Goal: Book appointment/travel/reservation

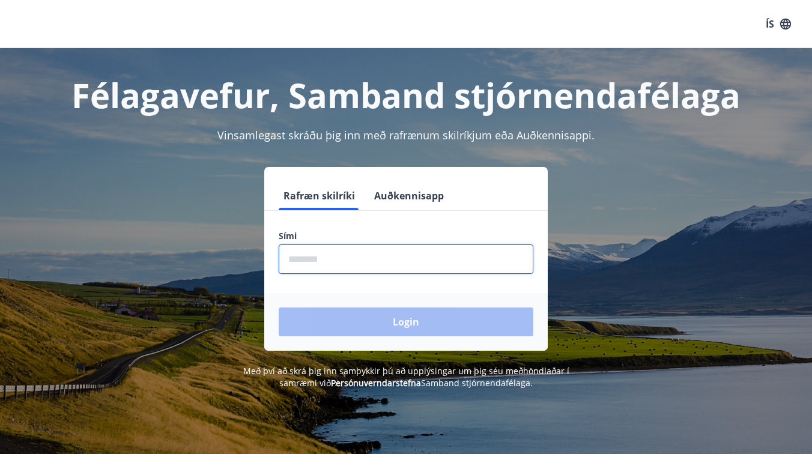
click at [358, 261] on input "phone" at bounding box center [406, 258] width 255 height 29
type input "********"
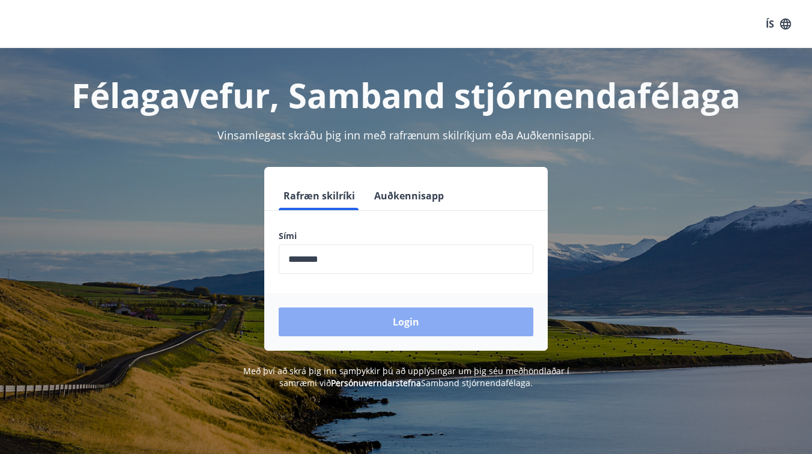
click at [400, 320] on button "Login" at bounding box center [406, 321] width 255 height 29
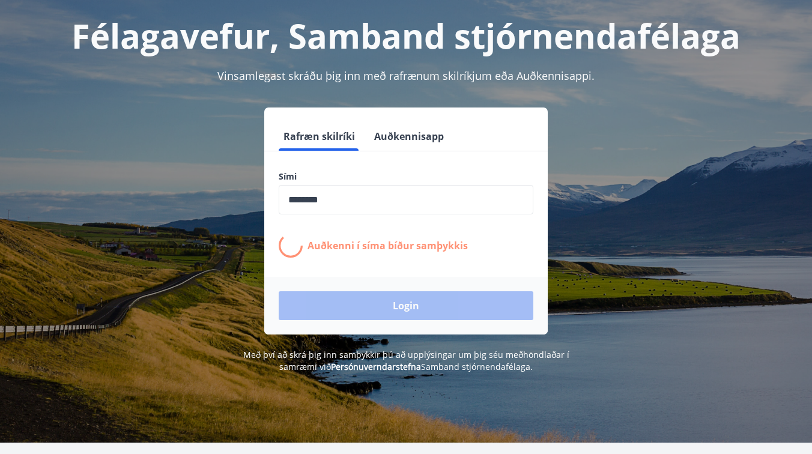
scroll to position [67, 0]
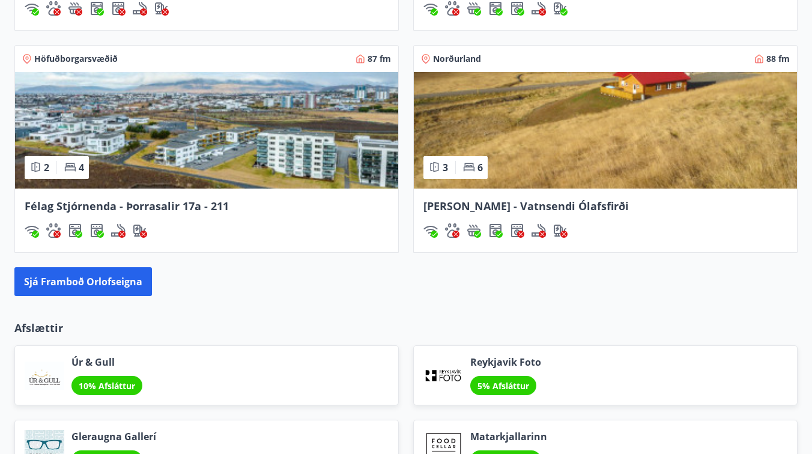
scroll to position [1267, 0]
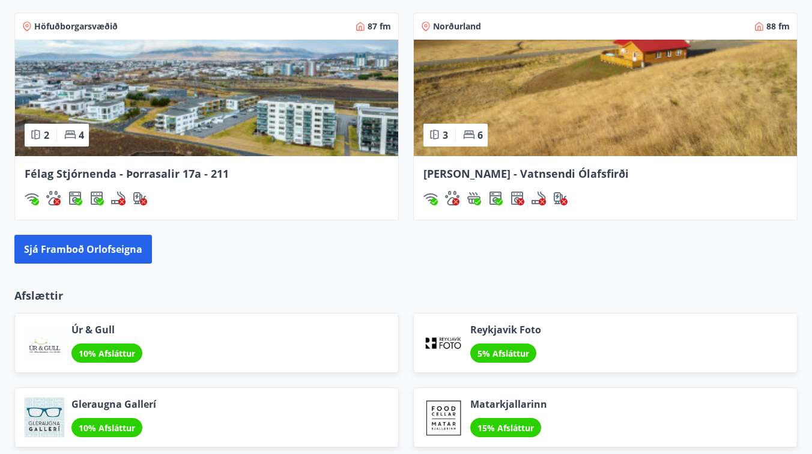
click at [485, 173] on span "[PERSON_NAME] - Vatnsendi Ólafsfirði" at bounding box center [525, 173] width 205 height 14
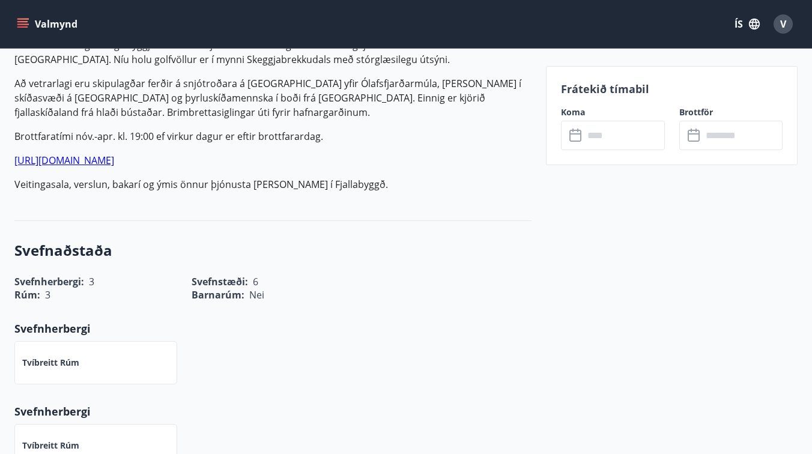
scroll to position [482, 0]
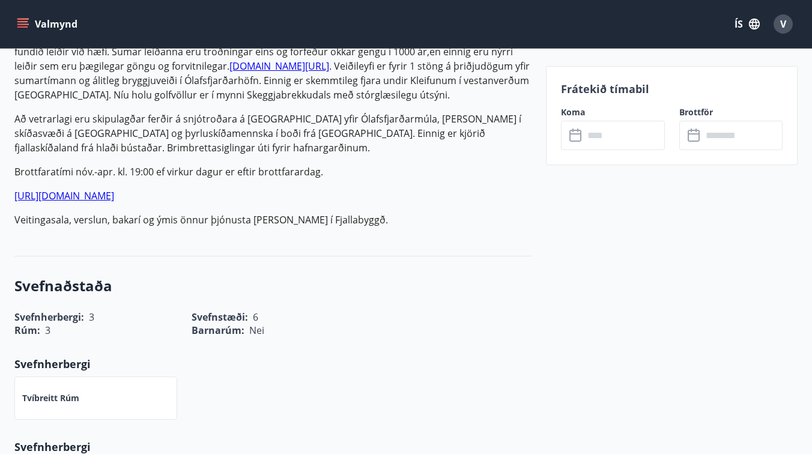
click at [611, 135] on input "text" at bounding box center [624, 135] width 80 height 29
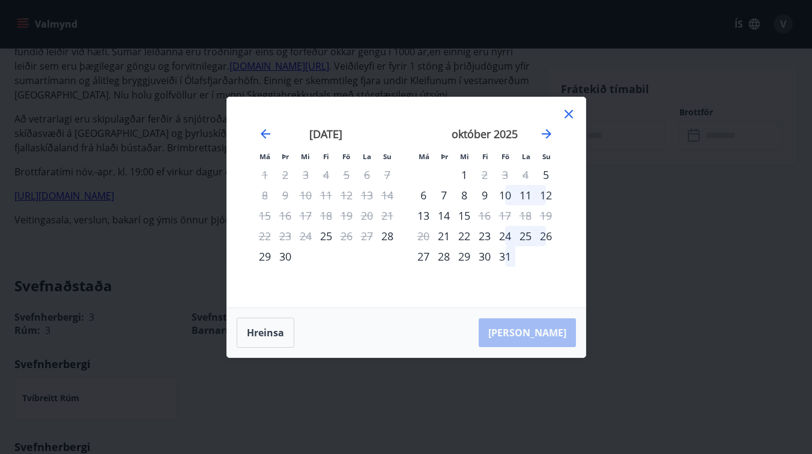
click at [534, 237] on div "25" at bounding box center [525, 236] width 20 height 20
click at [597, 193] on div "Má Þr Mi Fi Fö La Su Má Þr Mi Fi Fö La Su [DATE] 1 2 3 4 5 6 7 8 9 10 11 12 13 …" at bounding box center [406, 227] width 812 height 454
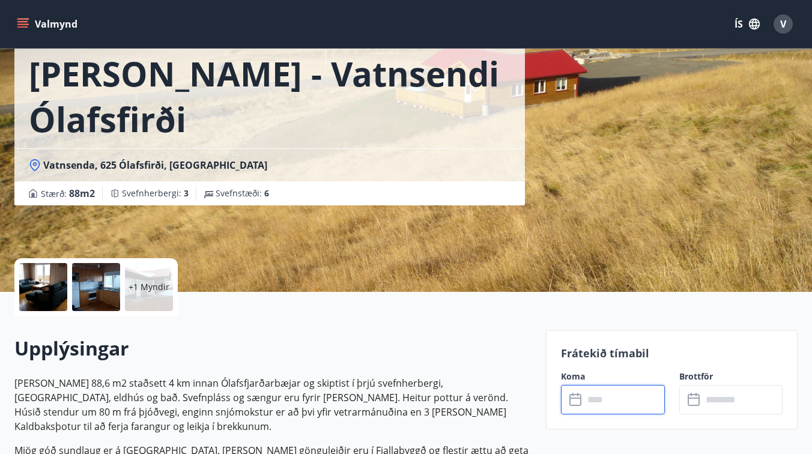
scroll to position [73, 0]
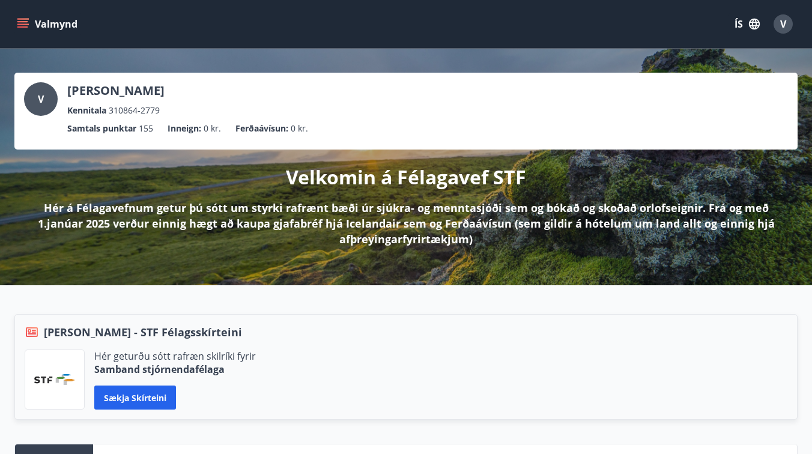
click at [25, 22] on icon "menu" at bounding box center [22, 21] width 11 height 1
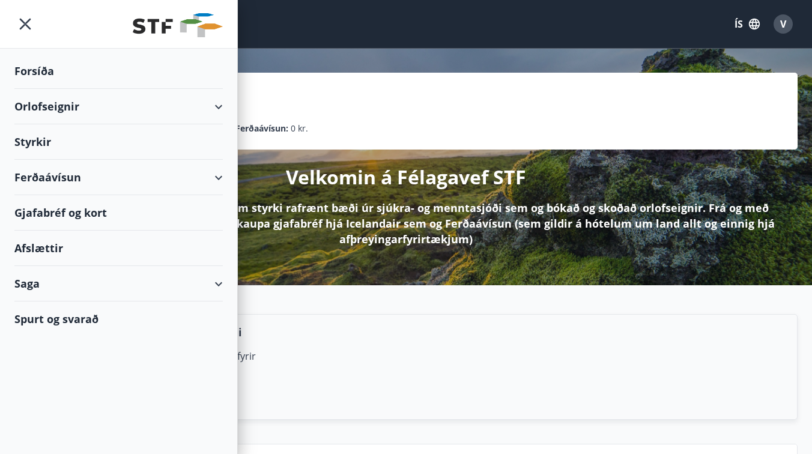
click at [55, 106] on div "Orlofseignir" at bounding box center [118, 106] width 208 height 35
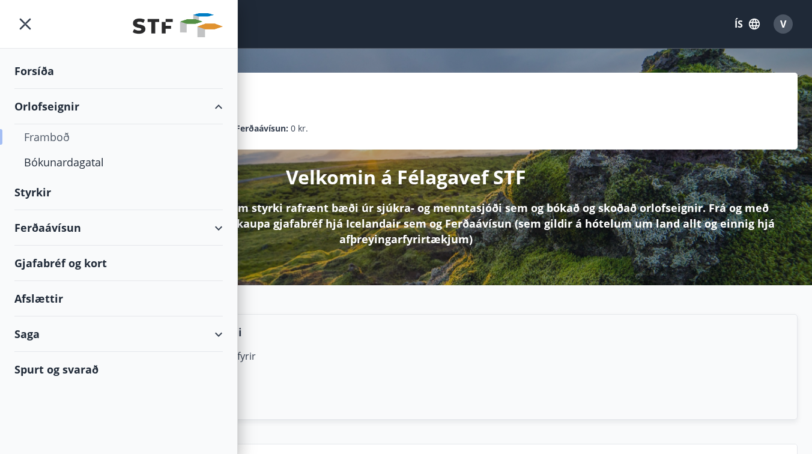
click at [53, 139] on div "Framboð" at bounding box center [118, 136] width 189 height 25
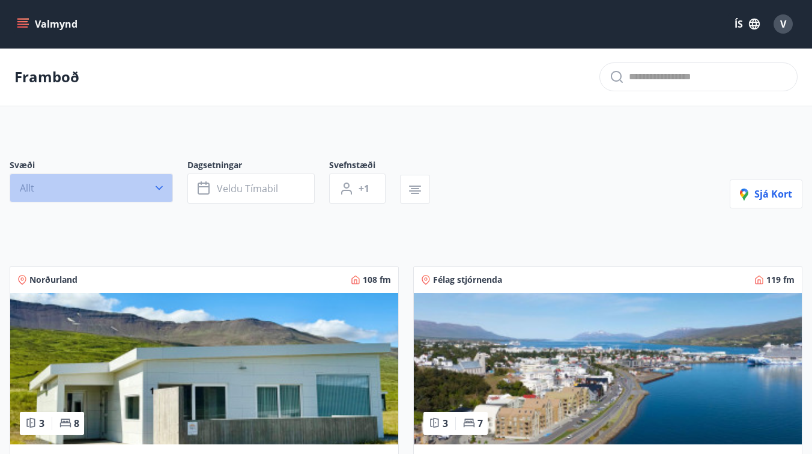
click at [161, 187] on icon "button" at bounding box center [158, 188] width 7 height 4
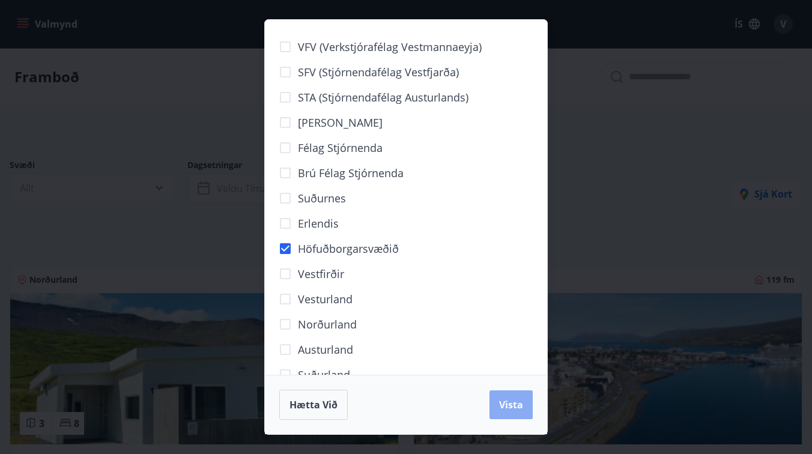
click at [518, 406] on span "Vista" at bounding box center [511, 404] width 24 height 13
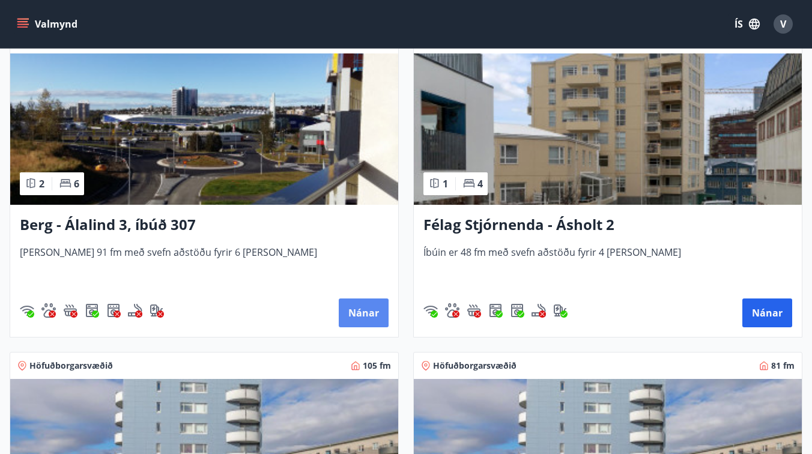
scroll to position [271, 0]
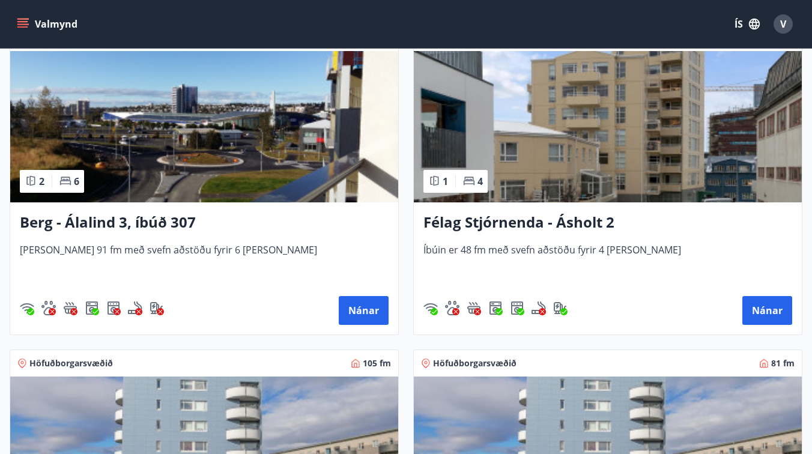
click at [109, 225] on h3 "Berg - Álalind 3, íbúð 307" at bounding box center [204, 223] width 369 height 22
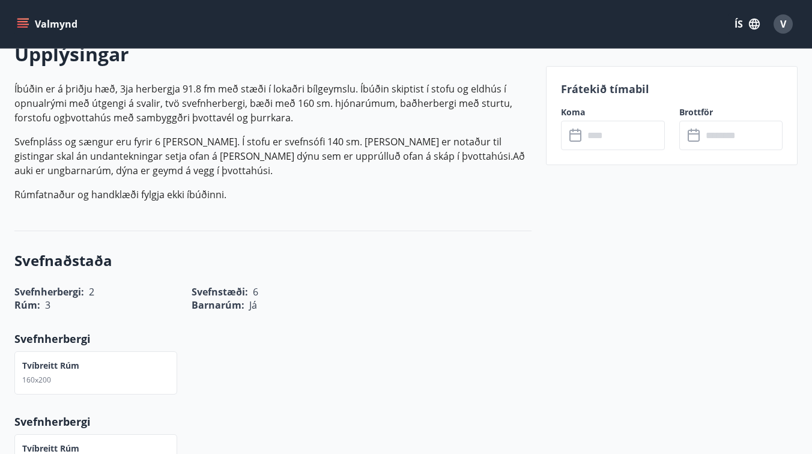
scroll to position [364, 0]
click at [606, 136] on input "text" at bounding box center [624, 135] width 80 height 29
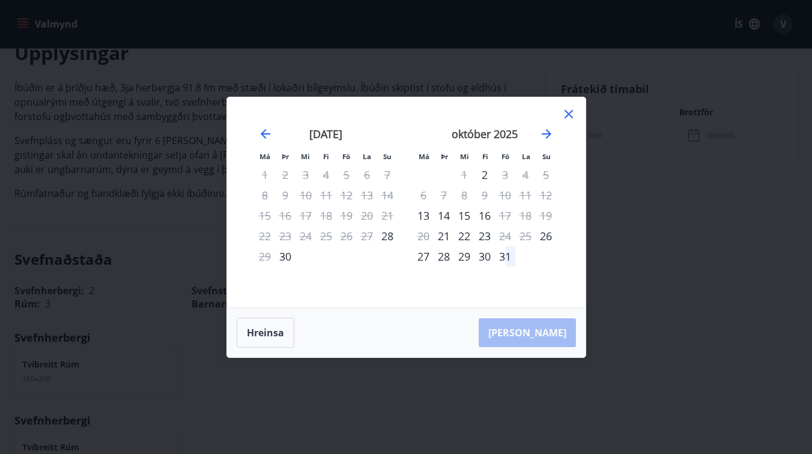
click at [568, 114] on icon at bounding box center [568, 114] width 2 height 2
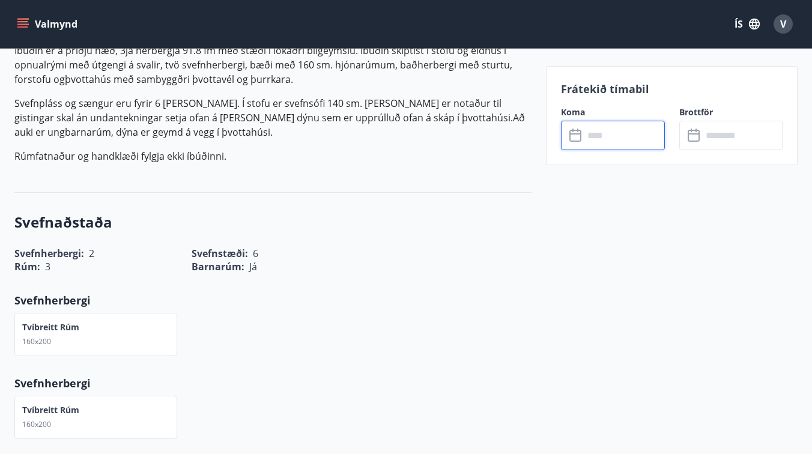
scroll to position [393, 0]
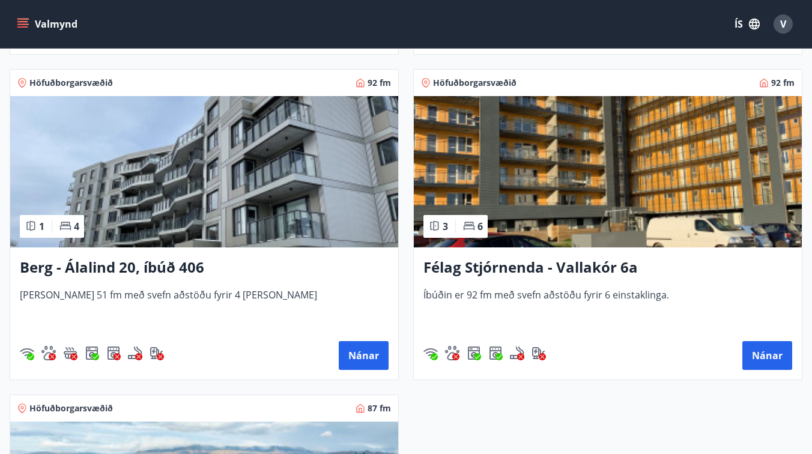
scroll to position [1206, 0]
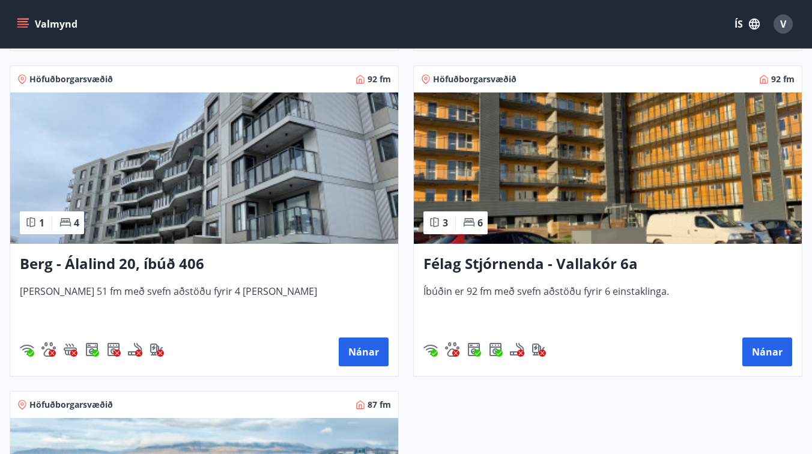
click at [127, 261] on h3 "Berg - Álalind 20, íbúð 406" at bounding box center [204, 264] width 369 height 22
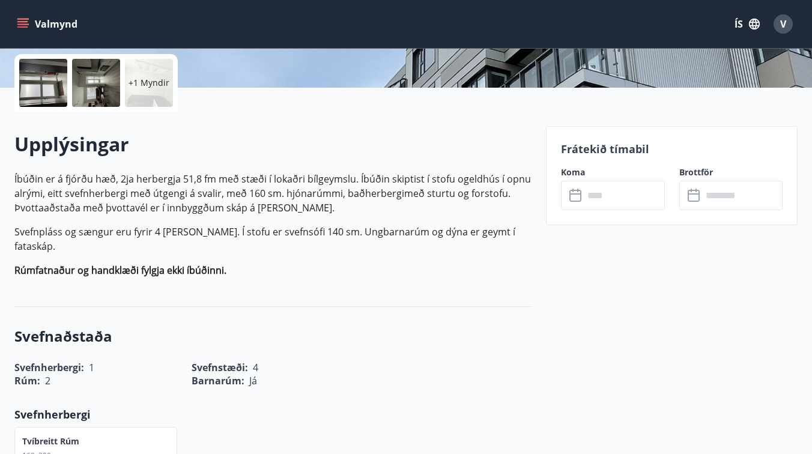
scroll to position [260, 0]
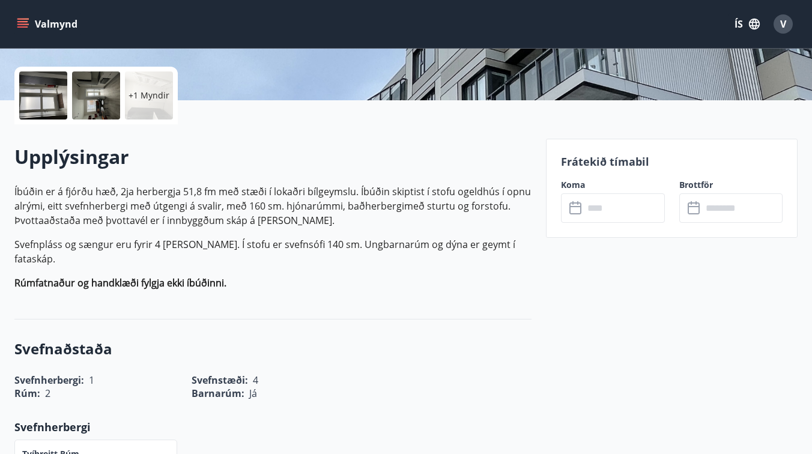
click at [608, 208] on input "text" at bounding box center [624, 207] width 80 height 29
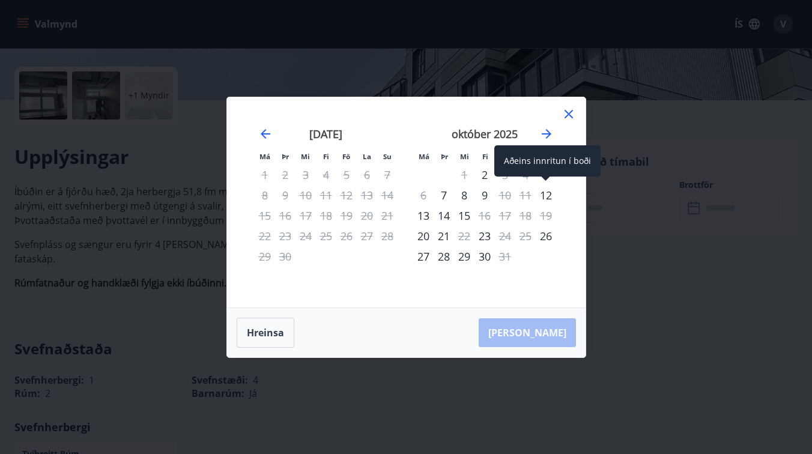
click at [543, 198] on div "12" at bounding box center [546, 195] width 20 height 20
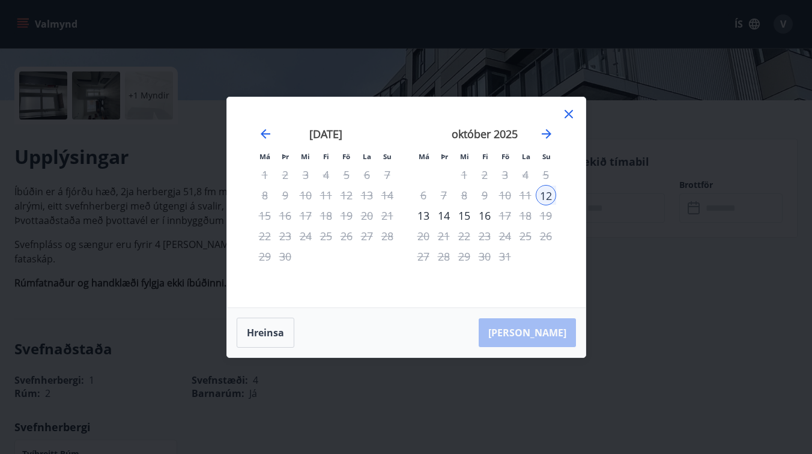
click at [566, 112] on icon at bounding box center [568, 114] width 14 height 14
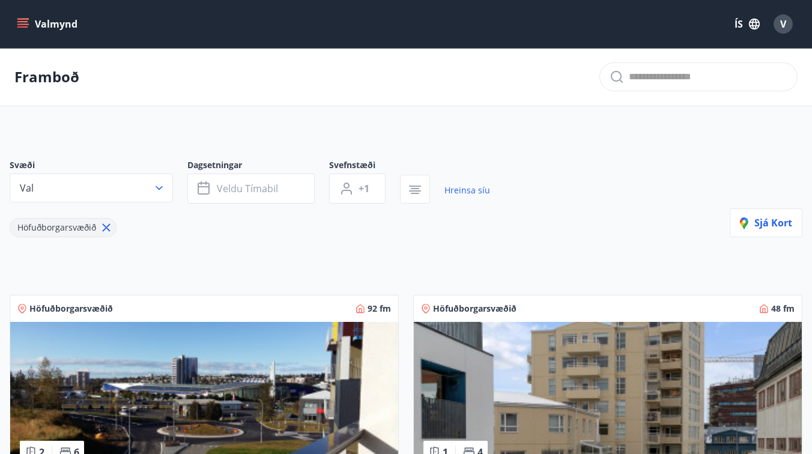
click at [153, 210] on div "Höfuðborgarsvæðið" at bounding box center [250, 221] width 480 height 34
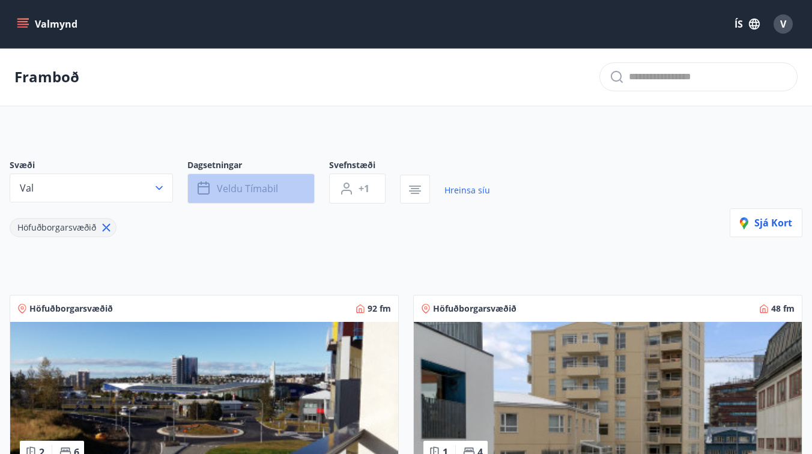
click at [267, 184] on span "Veldu tímabil" at bounding box center [247, 188] width 61 height 13
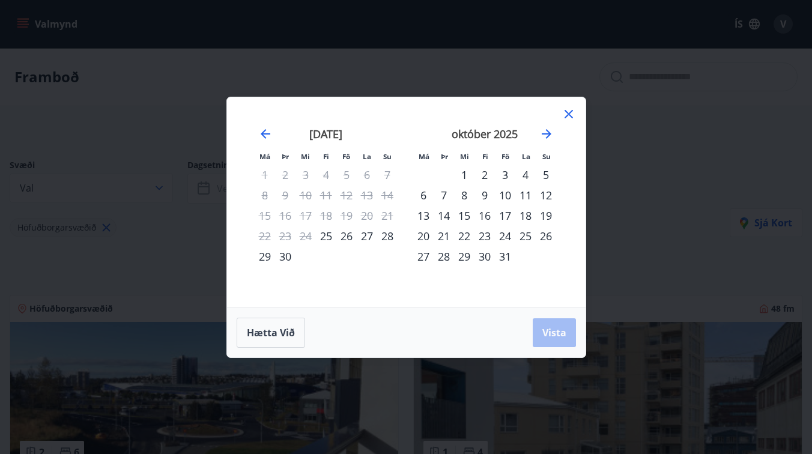
click at [505, 214] on div "17" at bounding box center [505, 215] width 20 height 20
click at [441, 237] on div "21" at bounding box center [443, 236] width 20 height 20
click at [551, 336] on span "Vista" at bounding box center [554, 332] width 24 height 13
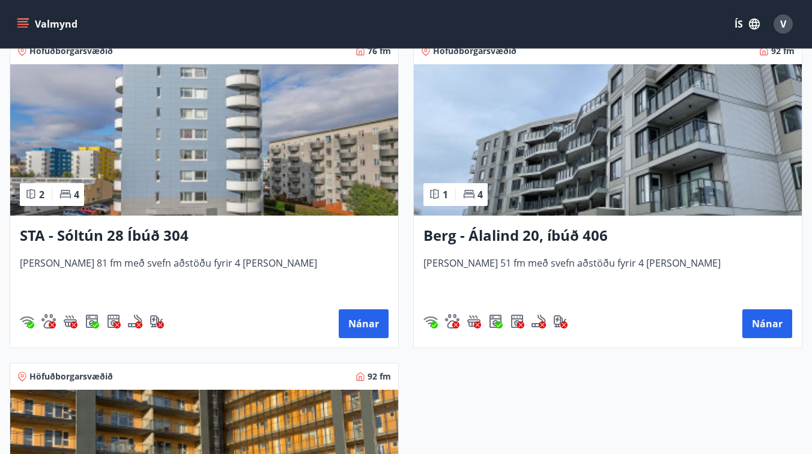
scroll to position [252, 0]
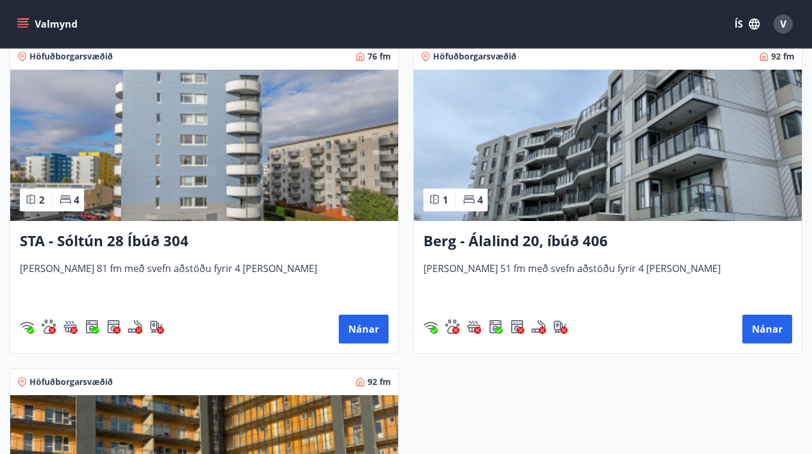
click at [525, 238] on h3 "Berg - Álalind 20, íbúð 406" at bounding box center [607, 242] width 369 height 22
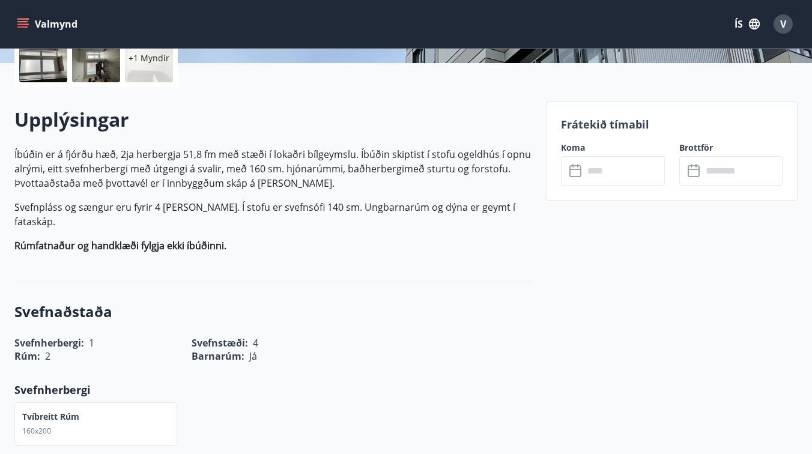
scroll to position [298, 0]
click at [608, 176] on input "text" at bounding box center [624, 169] width 80 height 29
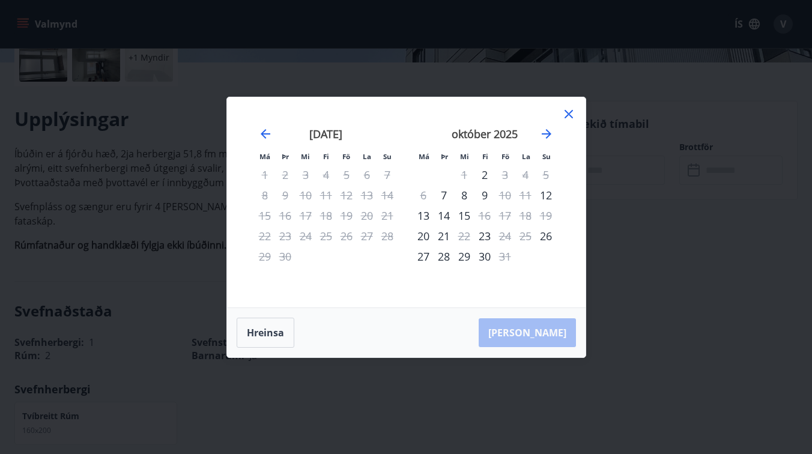
click at [567, 112] on icon at bounding box center [568, 114] width 8 height 8
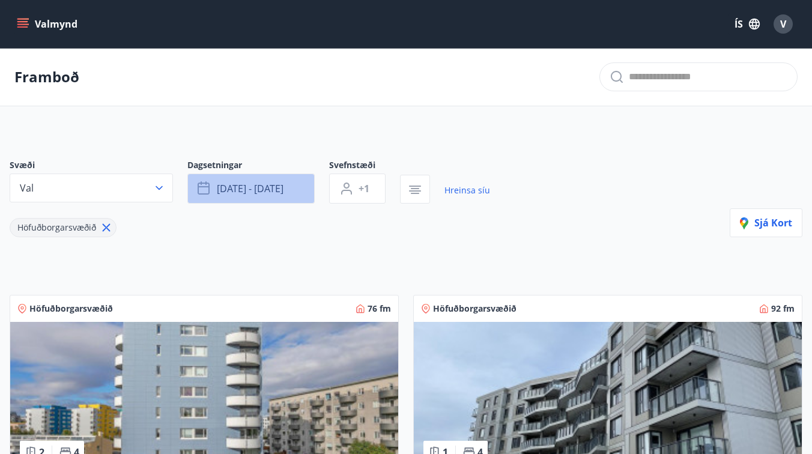
click at [255, 190] on span "[DATE] - [DATE]" at bounding box center [250, 188] width 67 height 13
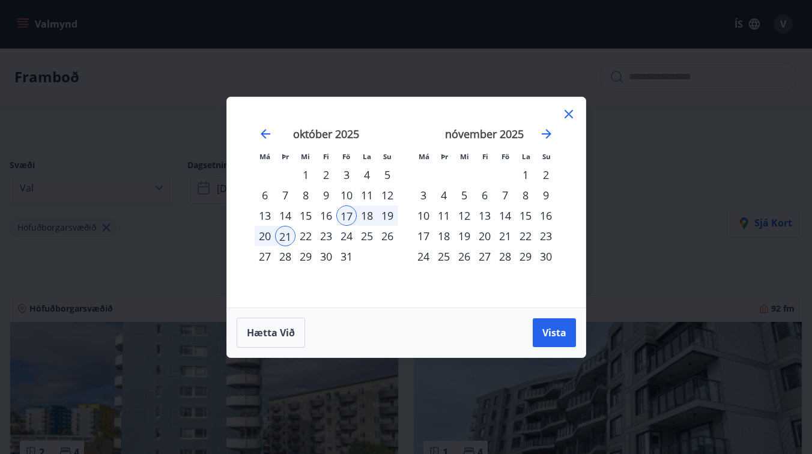
click at [384, 255] on td "Calendar" at bounding box center [387, 256] width 20 height 20
click at [347, 192] on div "10" at bounding box center [346, 195] width 20 height 20
click at [288, 213] on div "14" at bounding box center [285, 215] width 20 height 20
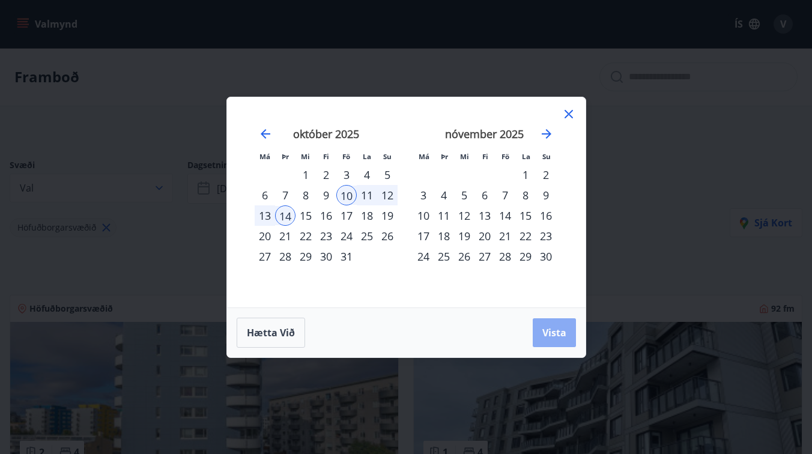
click at [549, 333] on span "Vista" at bounding box center [554, 332] width 24 height 13
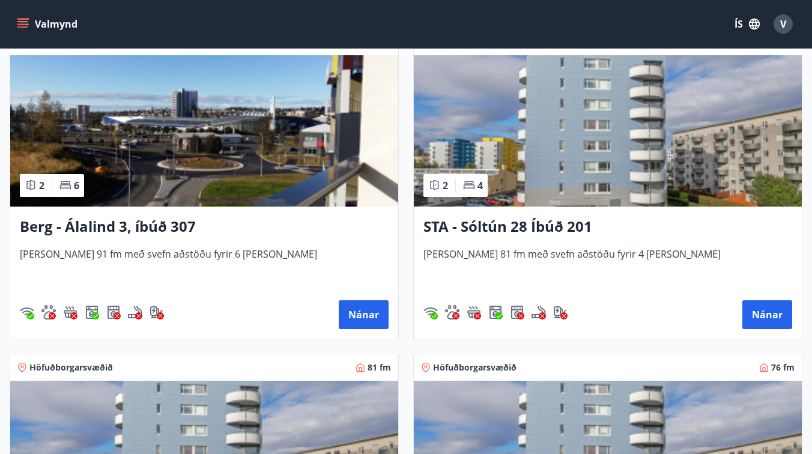
scroll to position [130, 0]
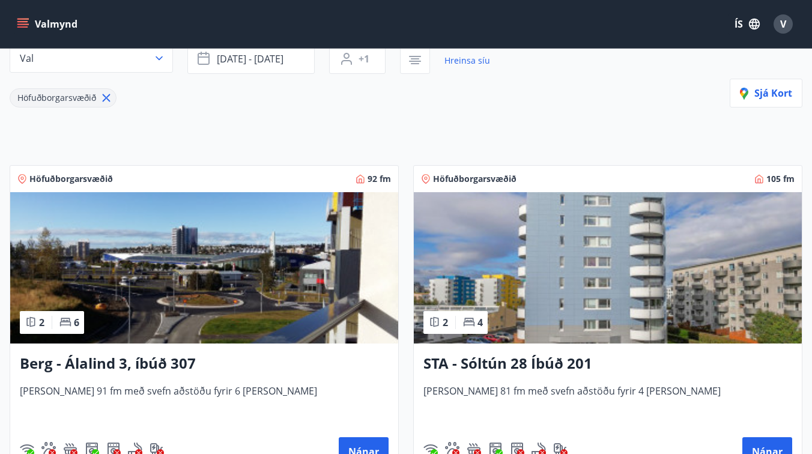
click at [140, 361] on h3 "Berg - Álalind 3, íbúð 307" at bounding box center [204, 364] width 369 height 22
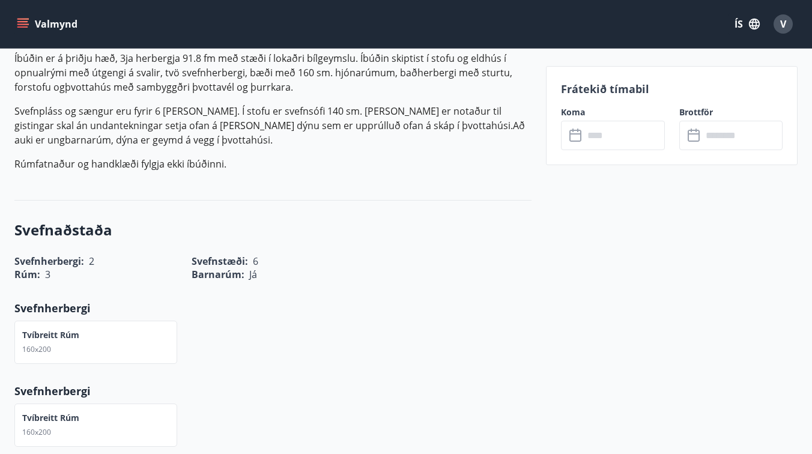
scroll to position [319, 0]
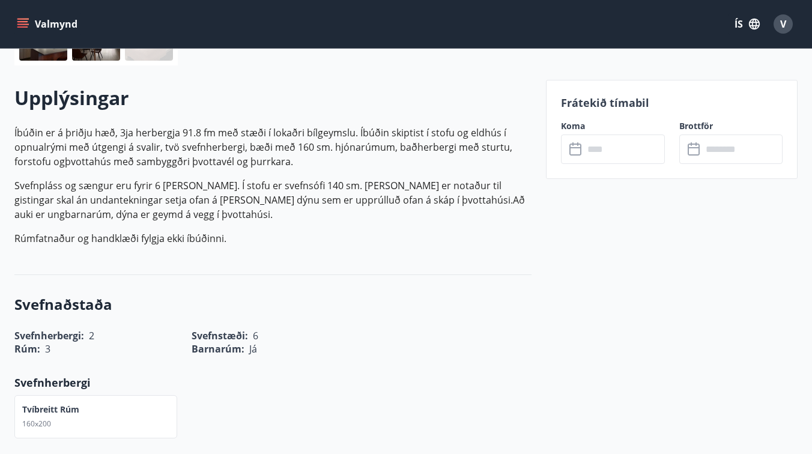
click at [600, 155] on input "text" at bounding box center [624, 148] width 80 height 29
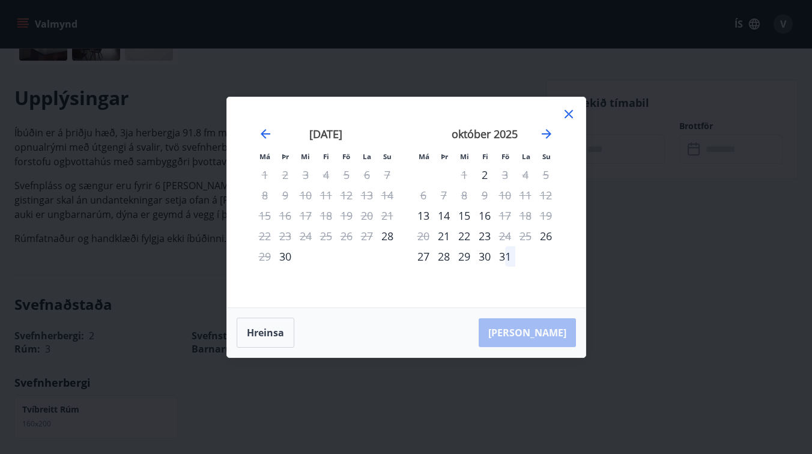
click at [569, 115] on icon at bounding box center [568, 114] width 8 height 8
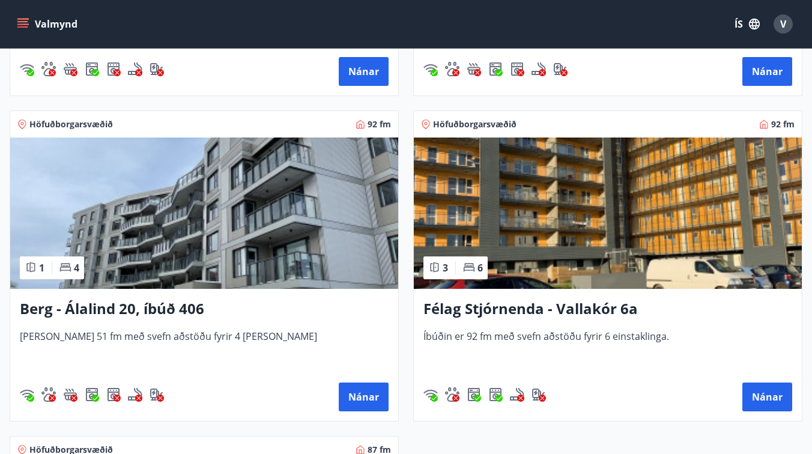
scroll to position [845, 0]
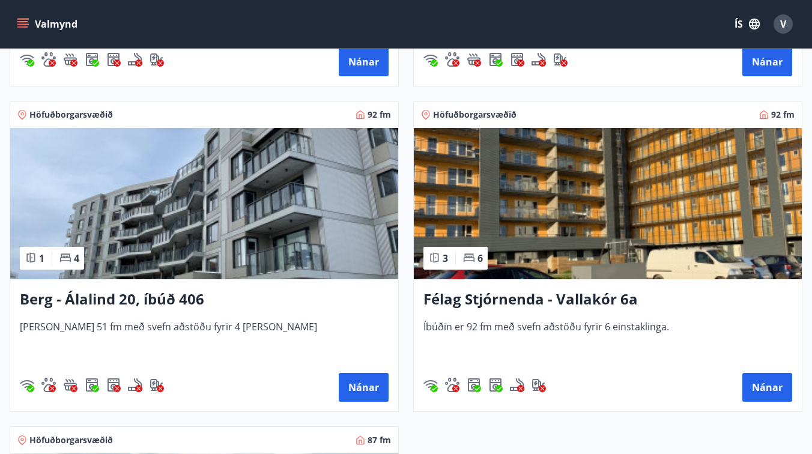
click at [492, 301] on h3 "Félag Stjórnenda - Vallakór 6a" at bounding box center [607, 300] width 369 height 22
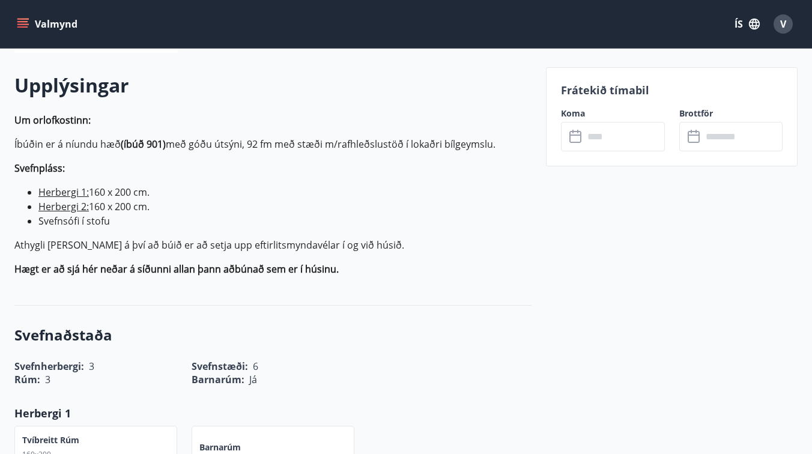
scroll to position [338, 0]
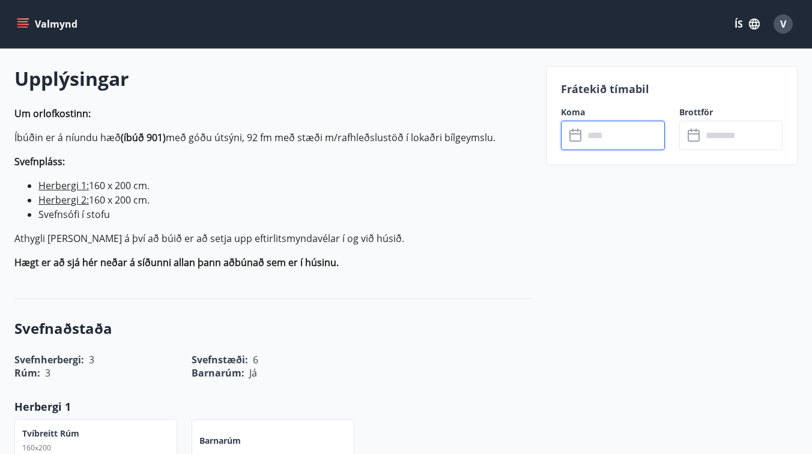
click at [605, 140] on input "text" at bounding box center [624, 135] width 80 height 29
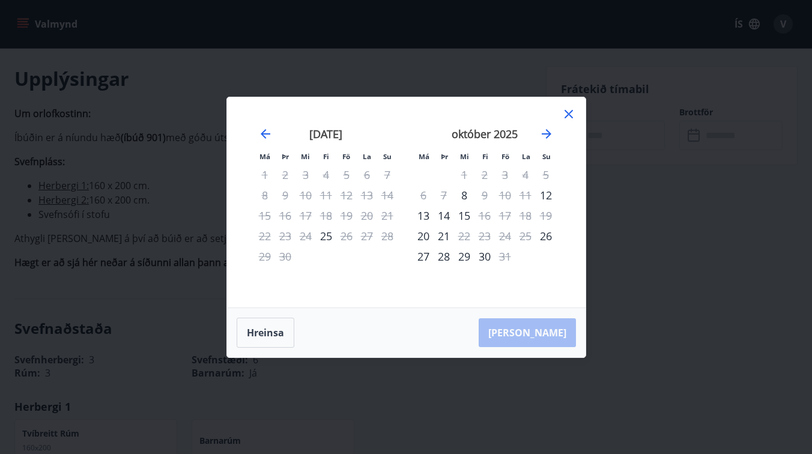
click at [566, 112] on icon at bounding box center [568, 114] width 8 height 8
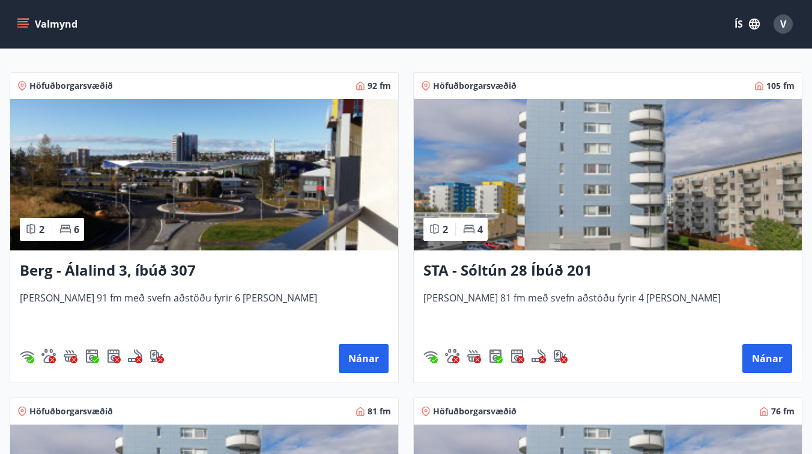
scroll to position [230, 0]
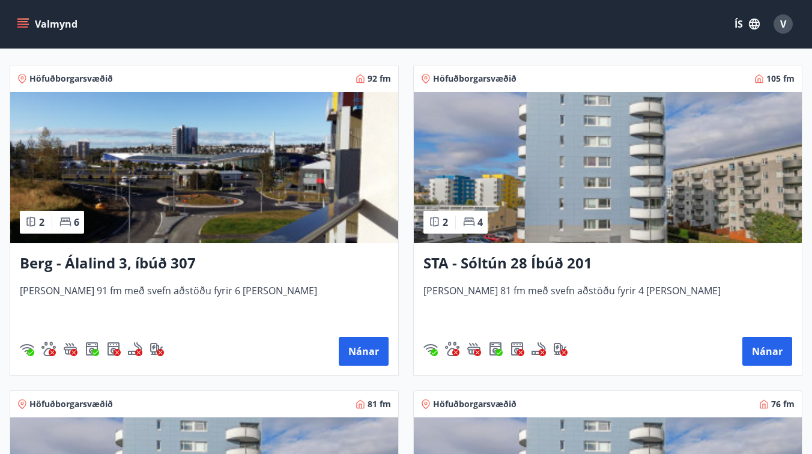
click at [495, 268] on h3 "STA - Sóltún 28 Íbúð 201" at bounding box center [607, 264] width 369 height 22
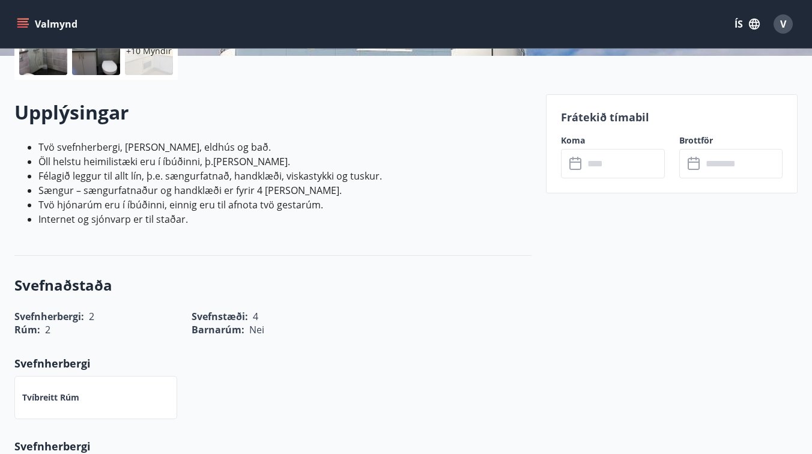
scroll to position [319, 0]
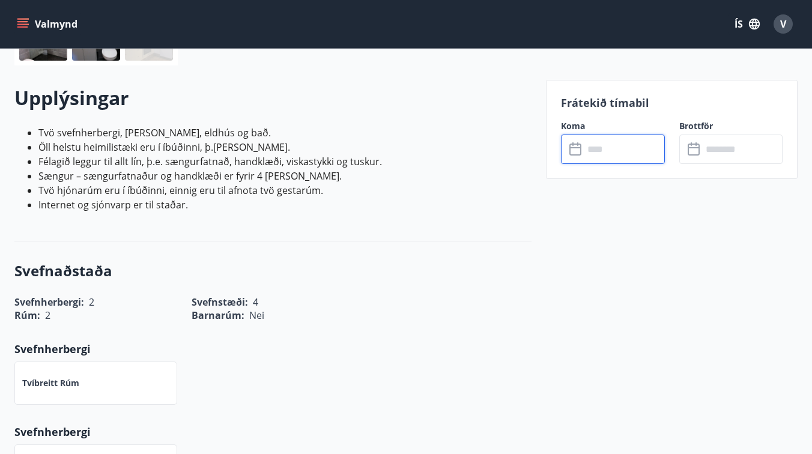
click at [608, 148] on input "text" at bounding box center [624, 148] width 80 height 29
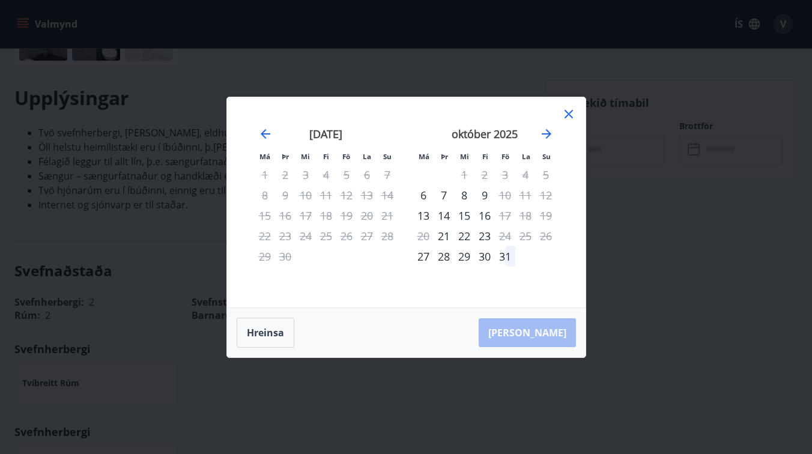
click at [569, 111] on icon at bounding box center [568, 114] width 14 height 14
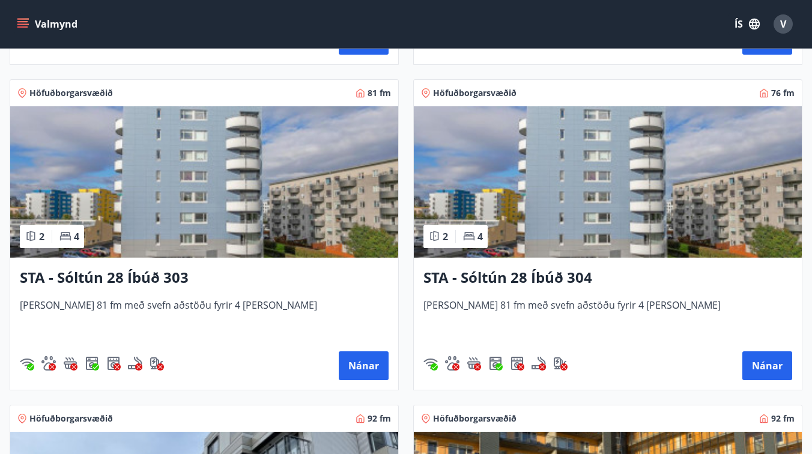
scroll to position [542, 0]
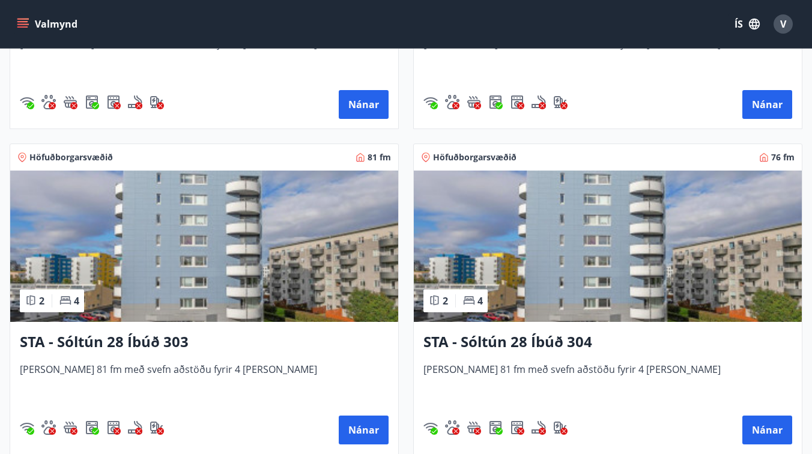
click at [298, 279] on img at bounding box center [204, 246] width 388 height 151
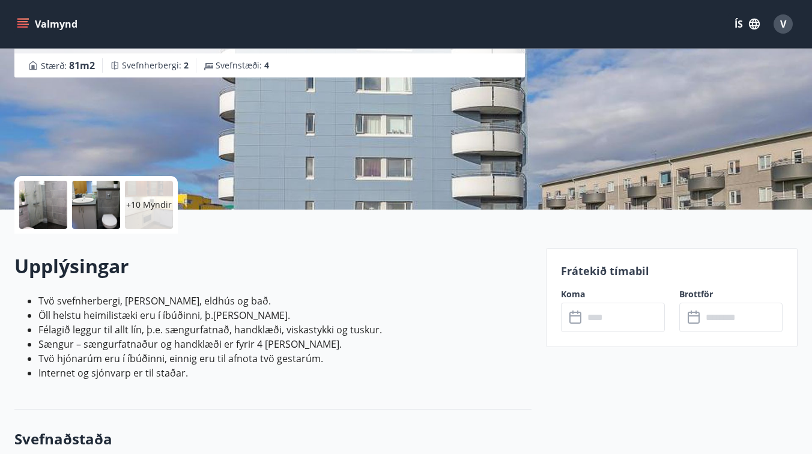
scroll to position [234, 0]
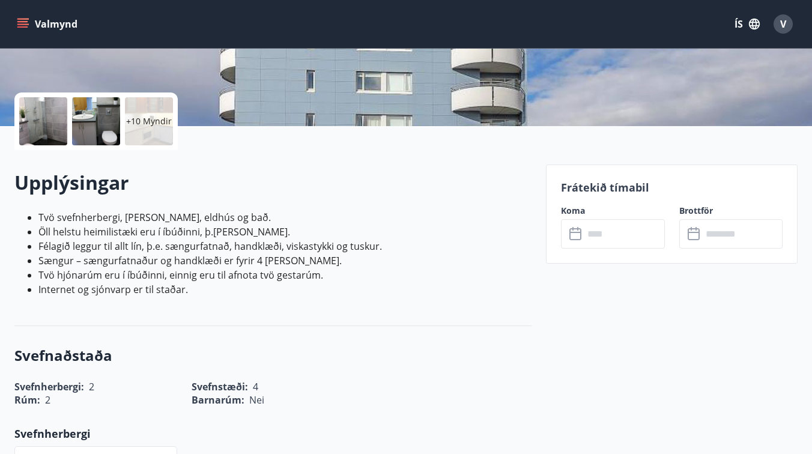
click at [609, 234] on input "text" at bounding box center [624, 233] width 80 height 29
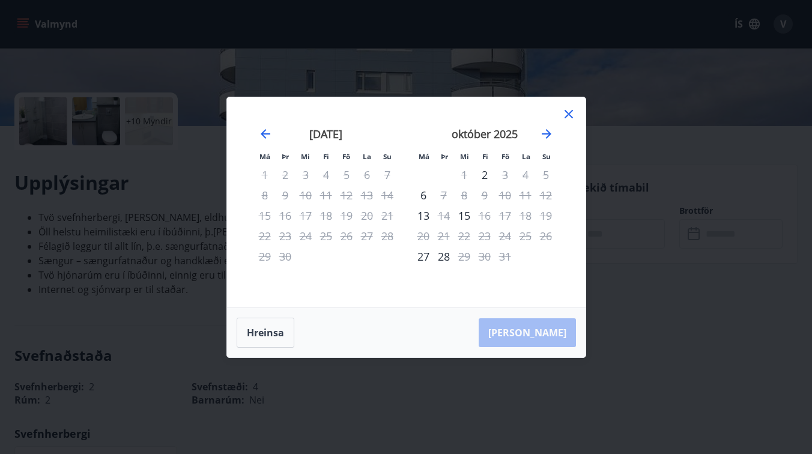
click at [568, 113] on icon at bounding box center [568, 114] width 2 height 2
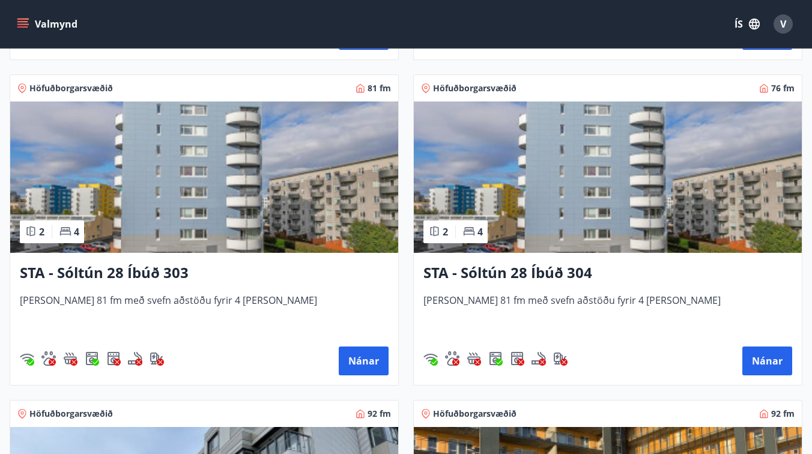
scroll to position [550, 0]
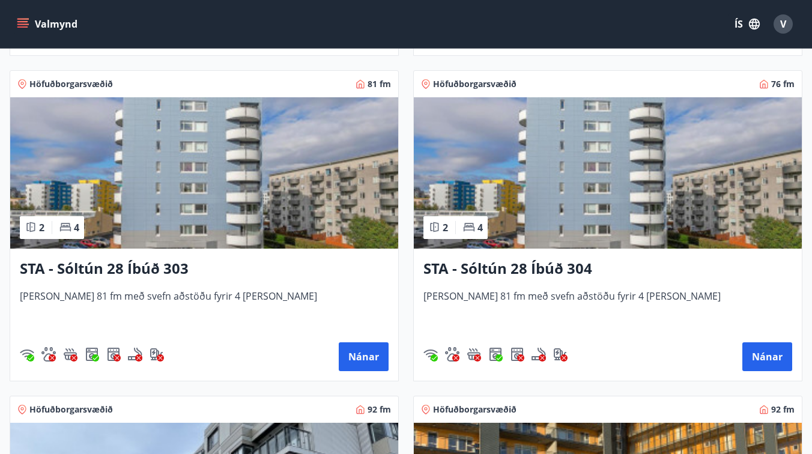
click at [677, 263] on h3 "STA - Sóltún 28 Íbúð 304" at bounding box center [607, 269] width 369 height 22
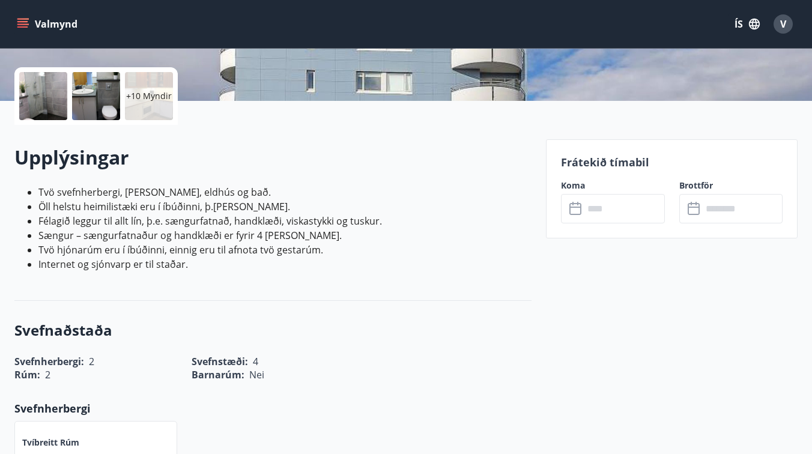
scroll to position [282, 0]
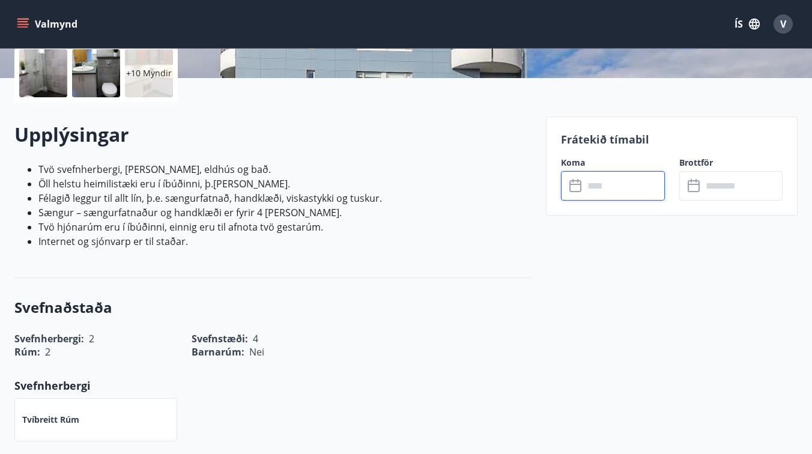
click at [598, 186] on input "text" at bounding box center [624, 185] width 80 height 29
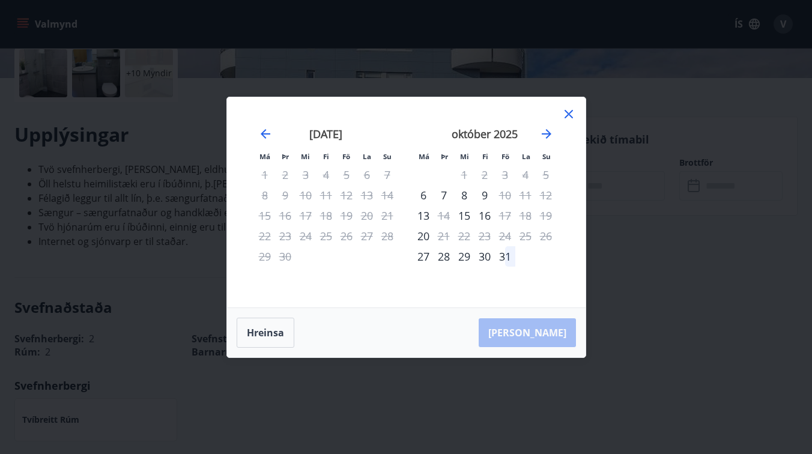
click at [567, 109] on icon at bounding box center [568, 114] width 14 height 14
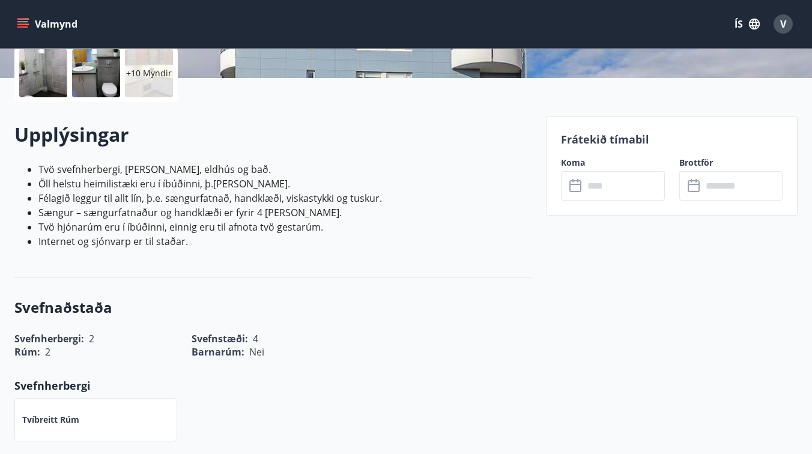
click at [43, 27] on button "Valmynd" at bounding box center [48, 24] width 68 height 22
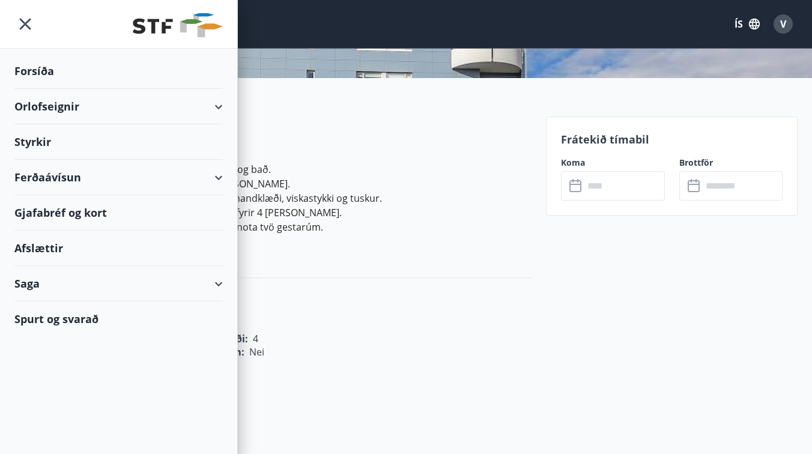
click at [56, 104] on div "Orlofseignir" at bounding box center [118, 106] width 208 height 35
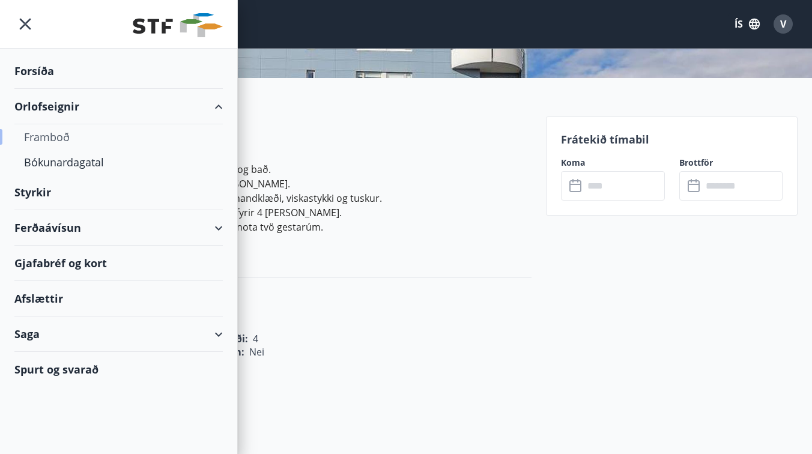
click at [51, 136] on div "Framboð" at bounding box center [118, 136] width 189 height 25
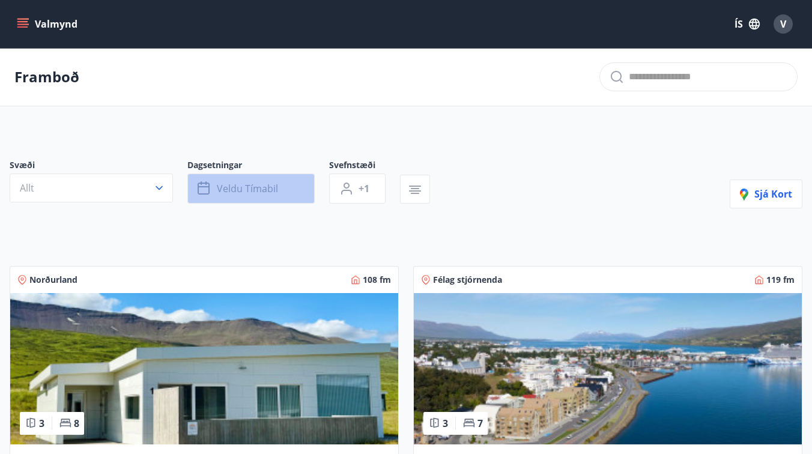
click at [231, 181] on button "Veldu tímabil" at bounding box center [250, 189] width 127 height 30
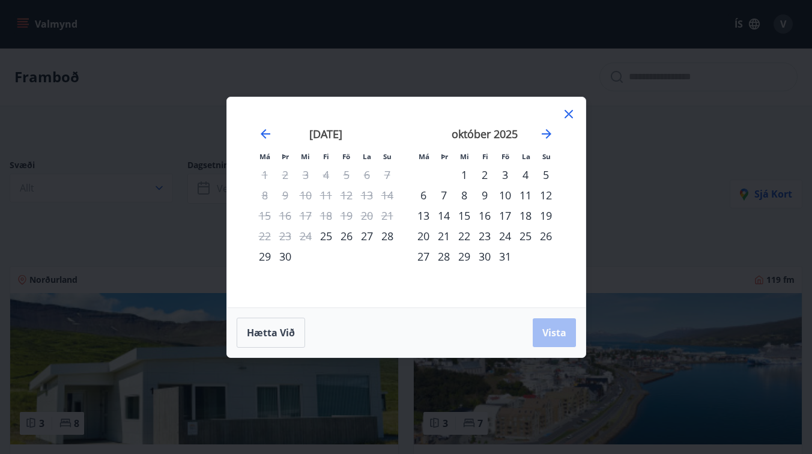
click at [504, 193] on div "10" at bounding box center [505, 195] width 20 height 20
click at [446, 216] on div "14" at bounding box center [443, 215] width 20 height 20
click at [551, 328] on span "Vista" at bounding box center [554, 332] width 24 height 13
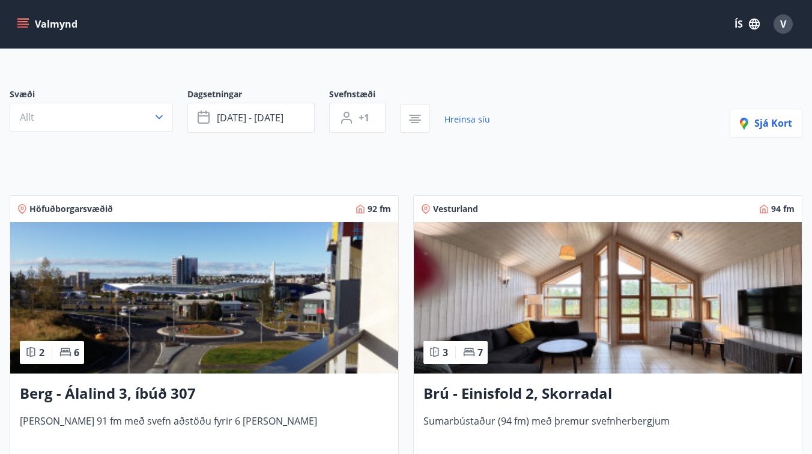
scroll to position [51, 0]
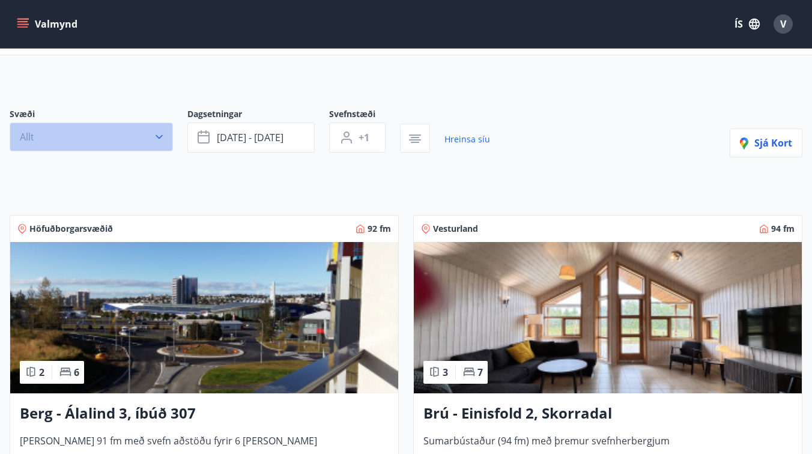
click at [158, 132] on icon "button" at bounding box center [159, 137] width 12 height 12
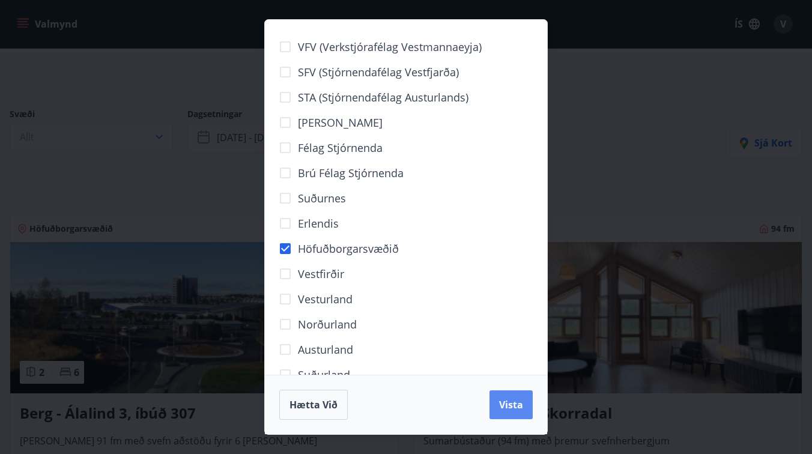
click at [515, 408] on span "Vista" at bounding box center [511, 404] width 24 height 13
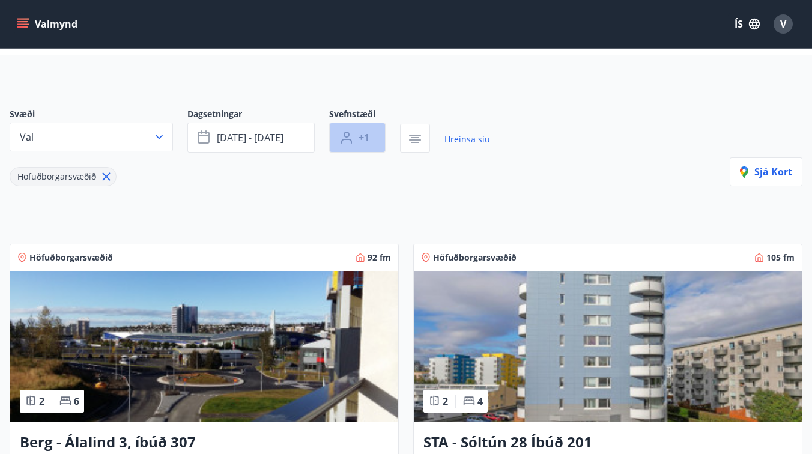
click at [365, 138] on span "+1" at bounding box center [363, 137] width 11 height 13
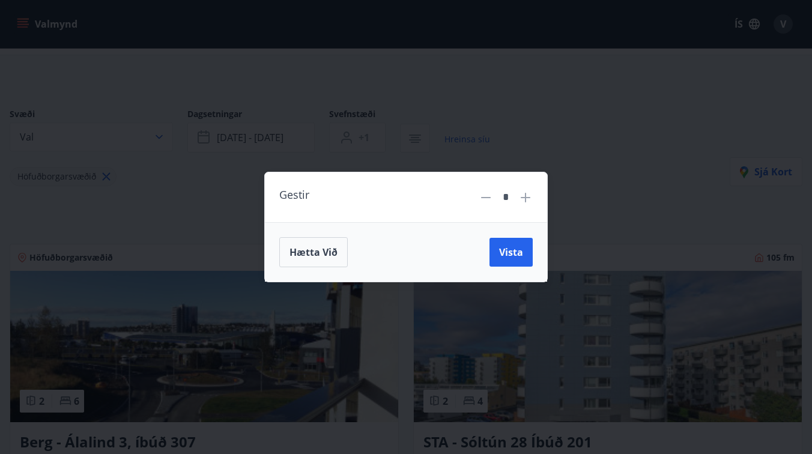
click at [525, 198] on icon at bounding box center [526, 198] width 10 height 10
type input "*"
click at [504, 253] on span "Vista" at bounding box center [511, 252] width 24 height 13
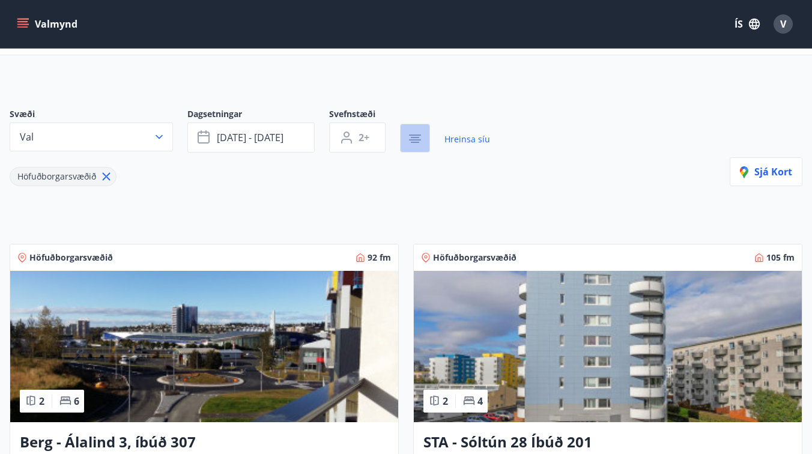
click at [412, 137] on icon "button" at bounding box center [415, 137] width 8 height 1
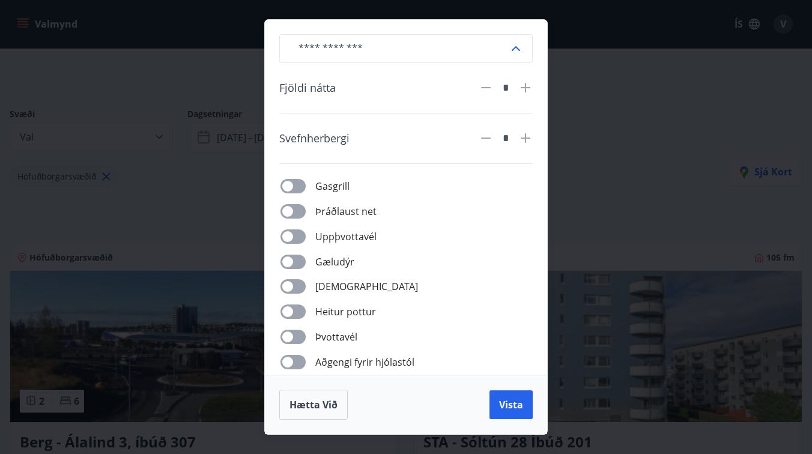
click at [573, 205] on div "​ Fjöldi nátta * Svefnherbergi * Gasgrill Þráðlaust net Uppþvottavél Gæludýr Þu…" at bounding box center [406, 227] width 812 height 454
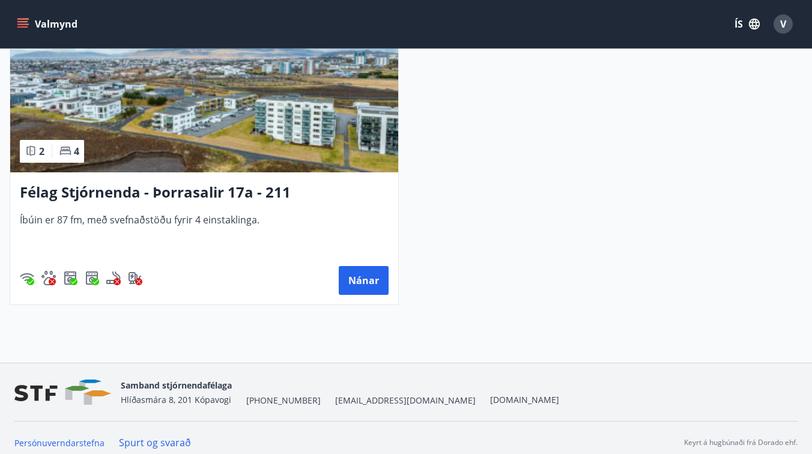
scroll to position [1276, 0]
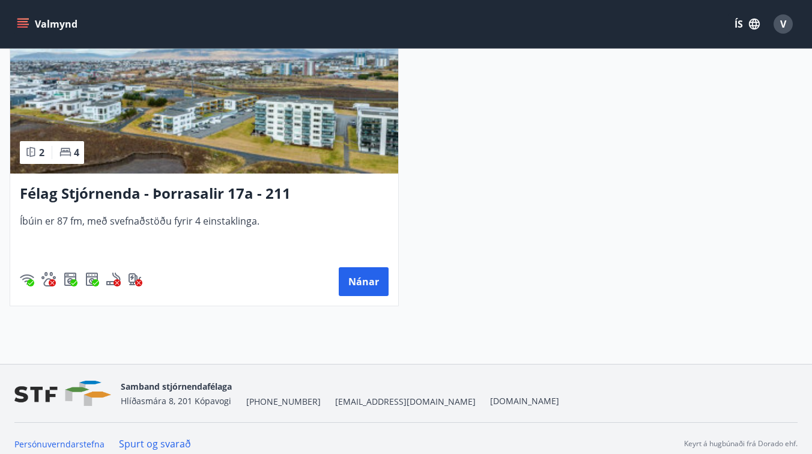
click at [183, 195] on h3 "Félag Stjórnenda - Þorrasalir 17a - 211" at bounding box center [204, 194] width 369 height 22
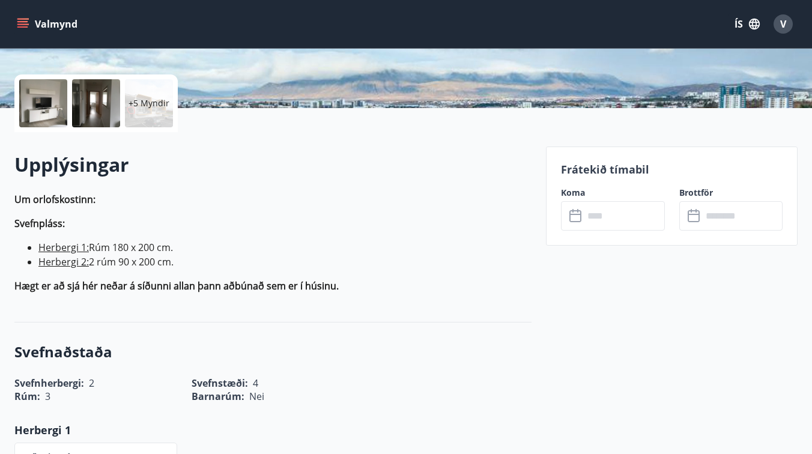
scroll to position [241, 0]
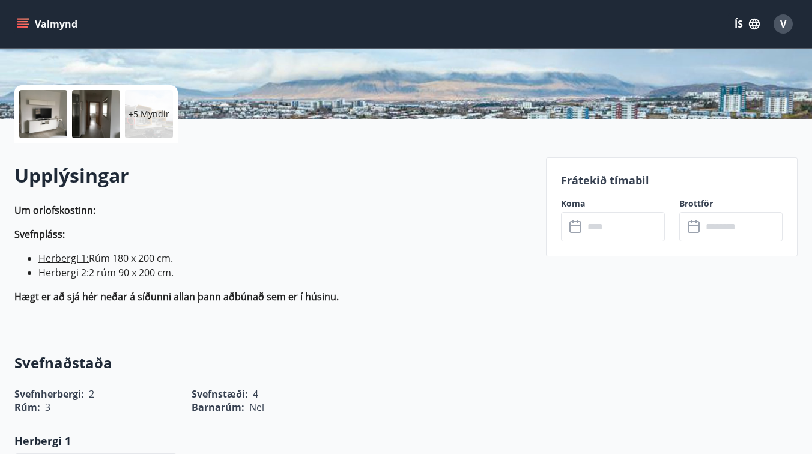
click at [600, 228] on input "text" at bounding box center [624, 226] width 80 height 29
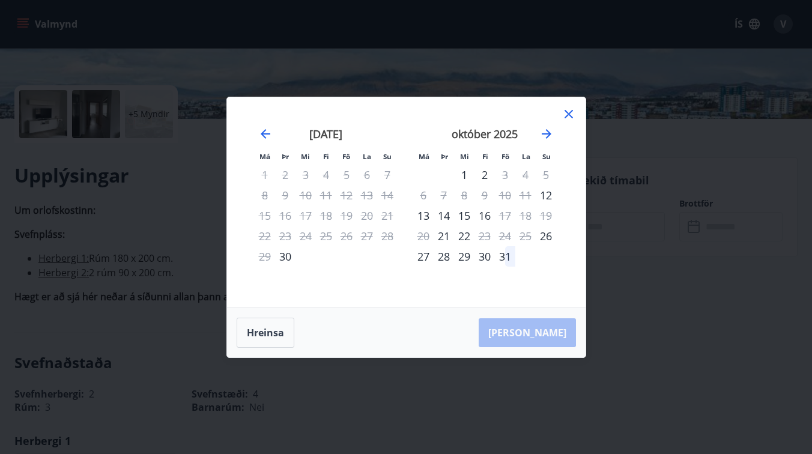
click at [567, 113] on icon at bounding box center [568, 114] width 8 height 8
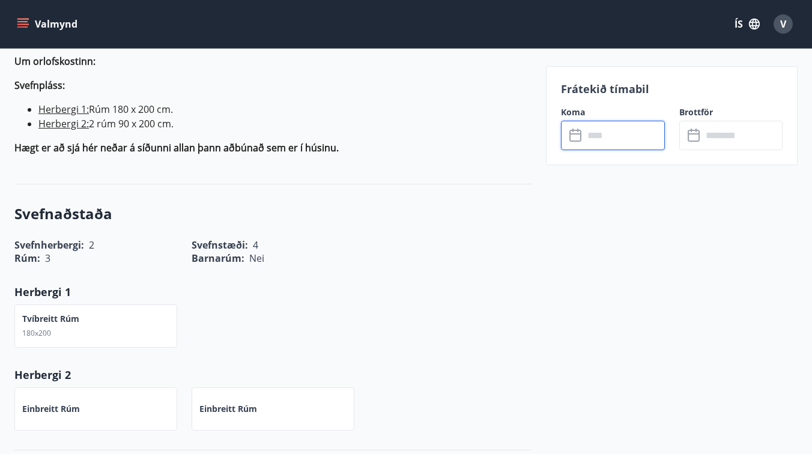
scroll to position [0, 0]
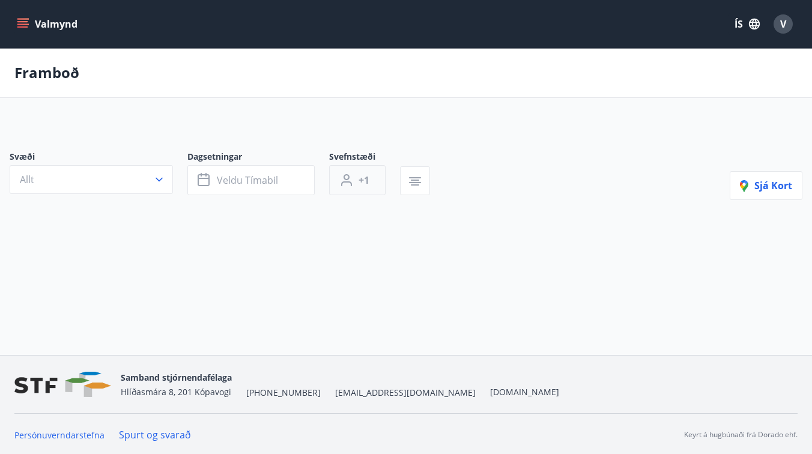
type input "*"
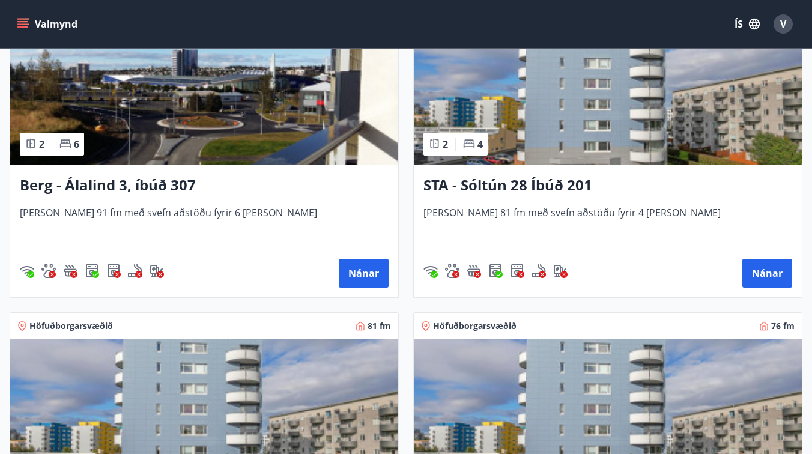
scroll to position [300, 0]
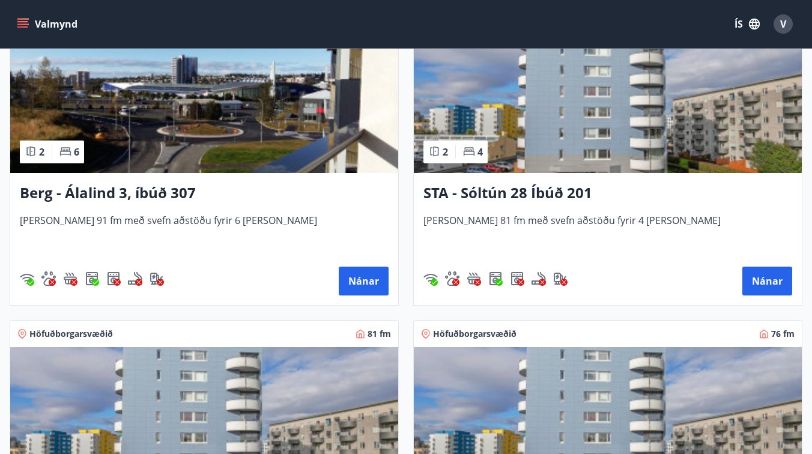
click at [115, 193] on h3 "Berg - Álalind 3, íbúð 307" at bounding box center [204, 194] width 369 height 22
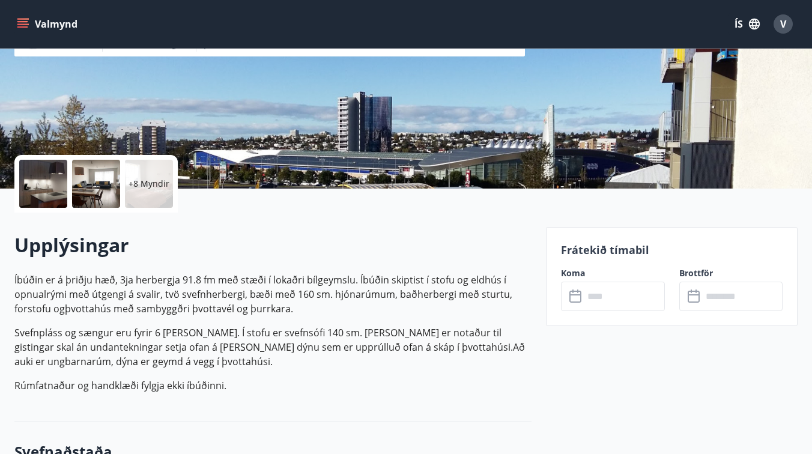
scroll to position [240, 0]
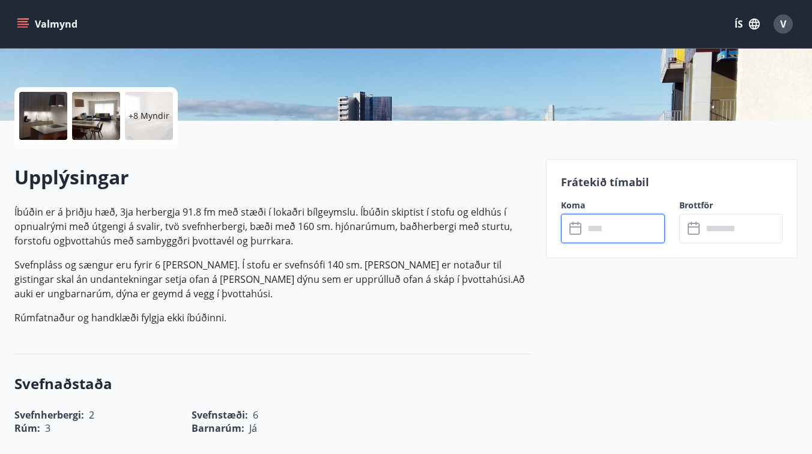
click at [610, 226] on input "text" at bounding box center [624, 228] width 80 height 29
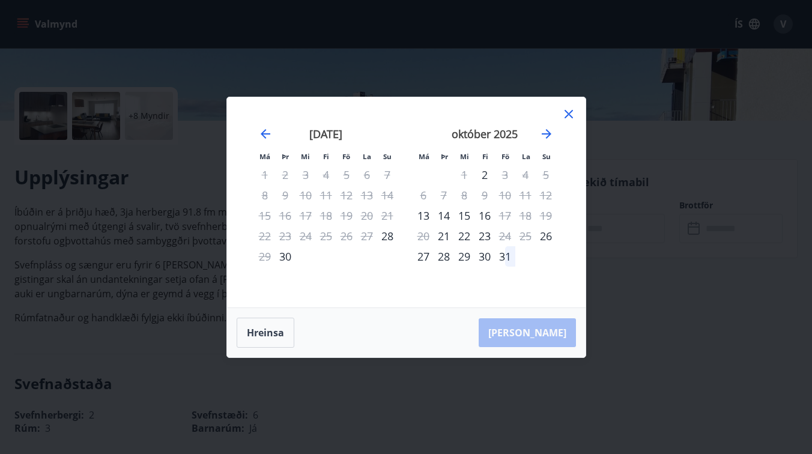
click at [569, 115] on icon at bounding box center [568, 114] width 8 height 8
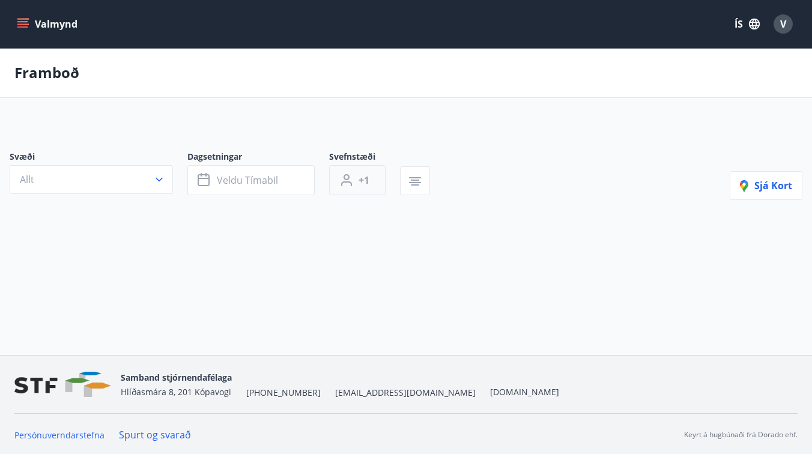
type input "*"
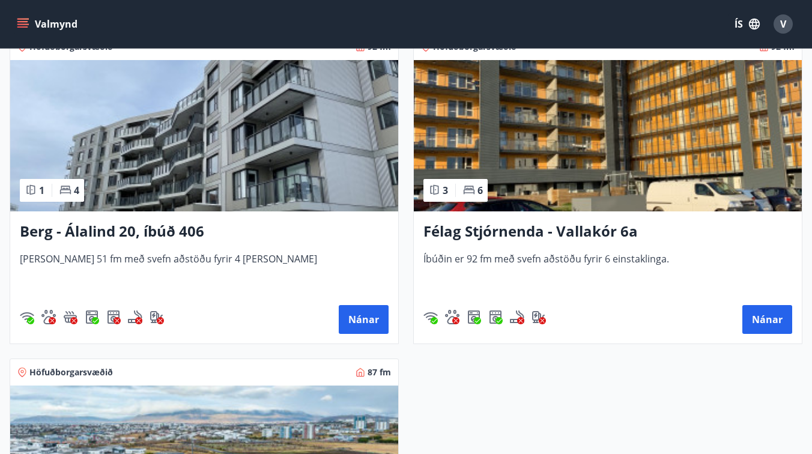
scroll to position [914, 0]
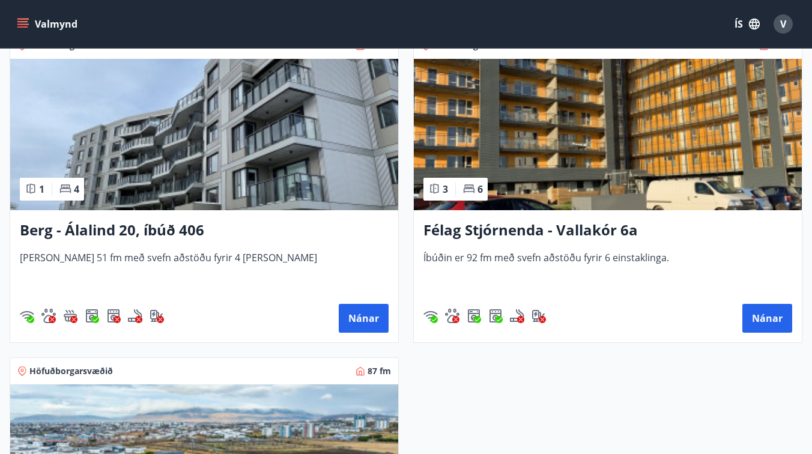
click at [139, 226] on h3 "Berg - Álalind 20, íbúð 406" at bounding box center [204, 231] width 369 height 22
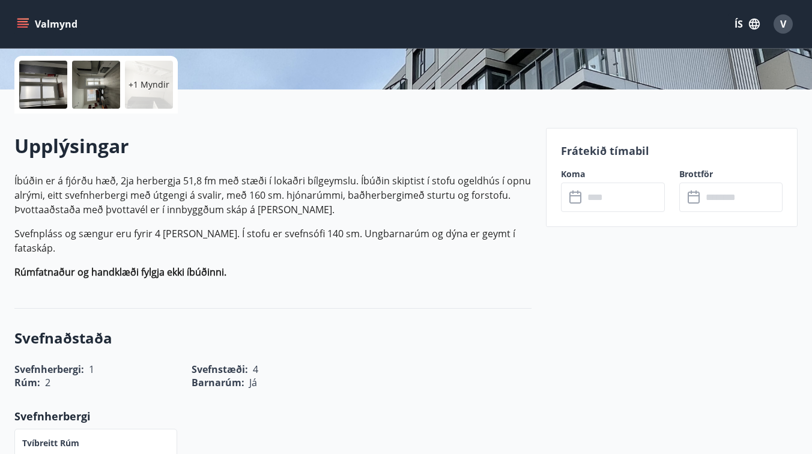
scroll to position [273, 0]
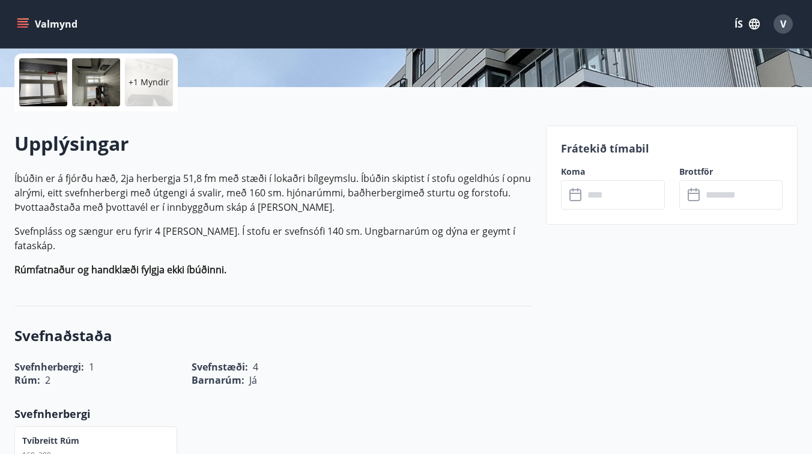
click at [609, 193] on input "text" at bounding box center [624, 194] width 80 height 29
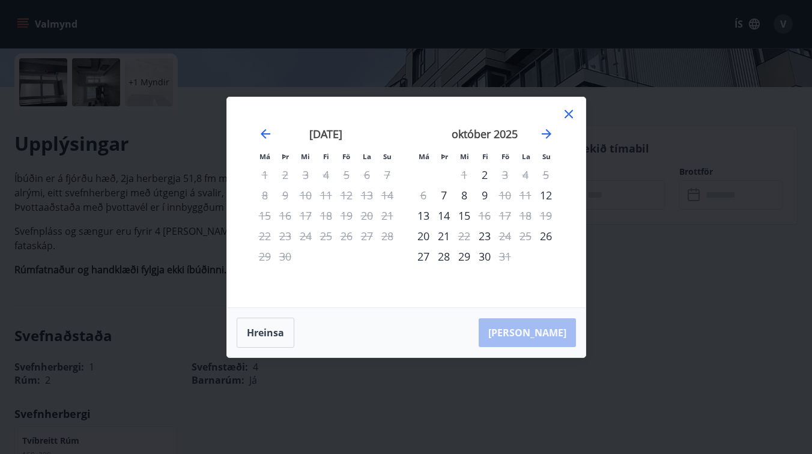
click at [572, 109] on icon at bounding box center [568, 114] width 14 height 14
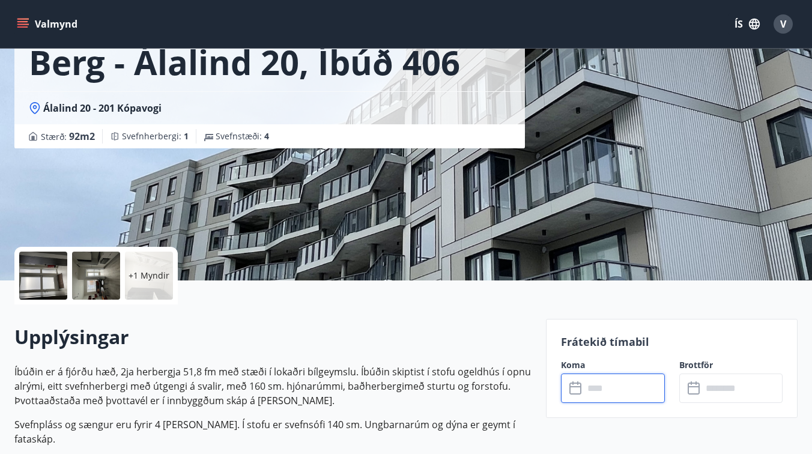
scroll to position [8, 0]
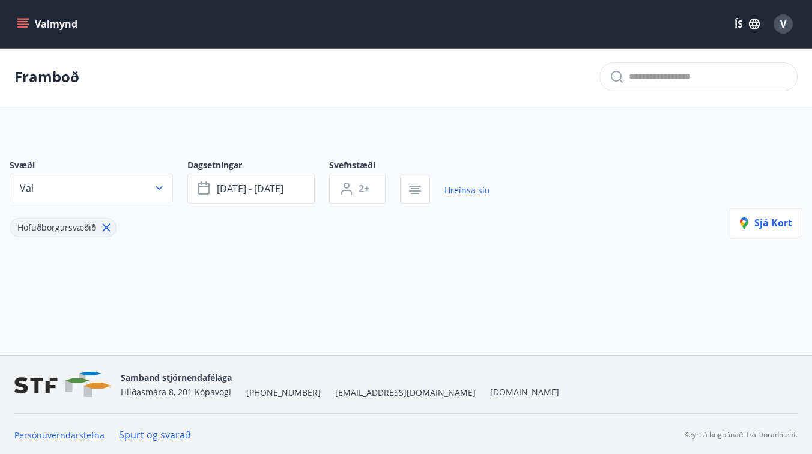
type input "*"
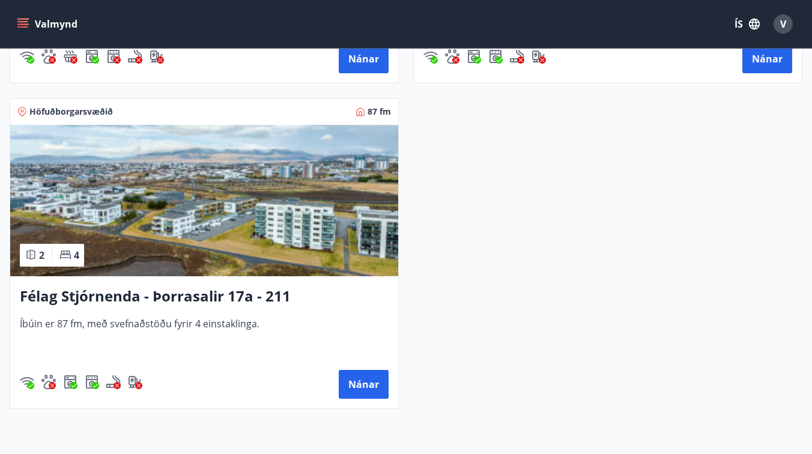
scroll to position [1073, 0]
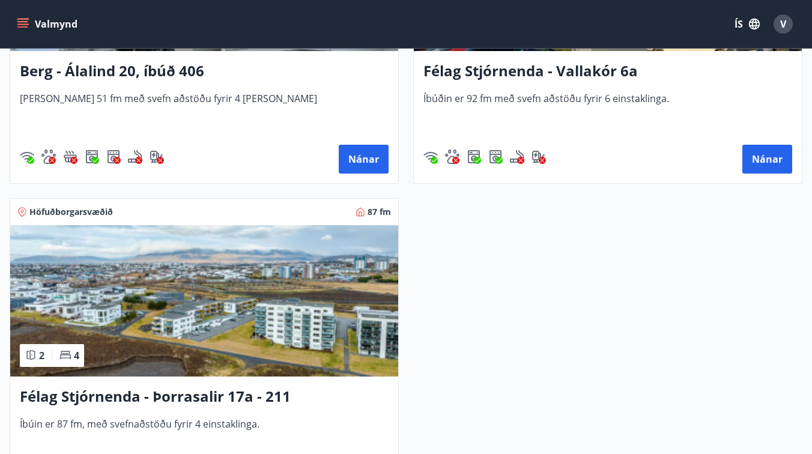
click at [215, 308] on img at bounding box center [204, 300] width 388 height 151
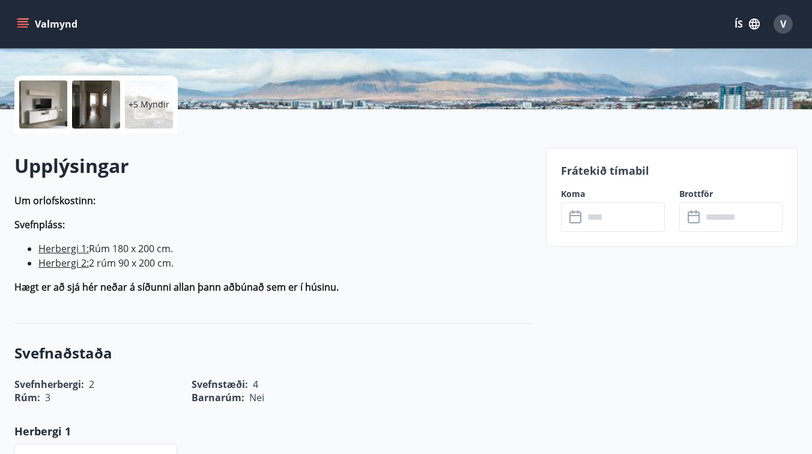
scroll to position [258, 0]
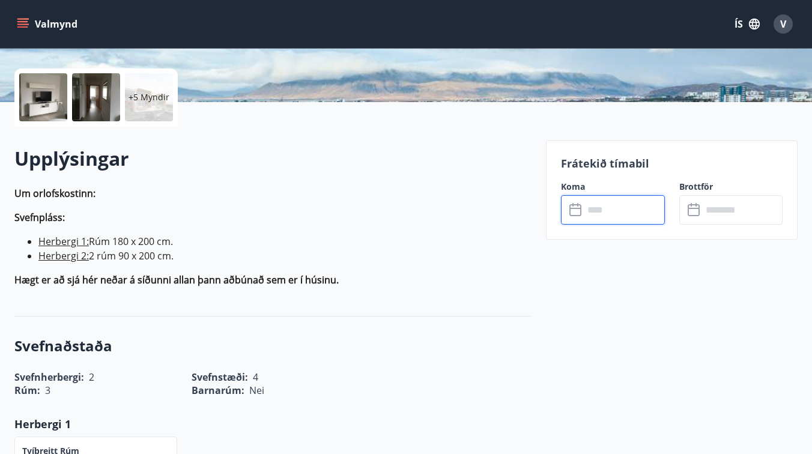
click at [616, 215] on input "text" at bounding box center [624, 209] width 80 height 29
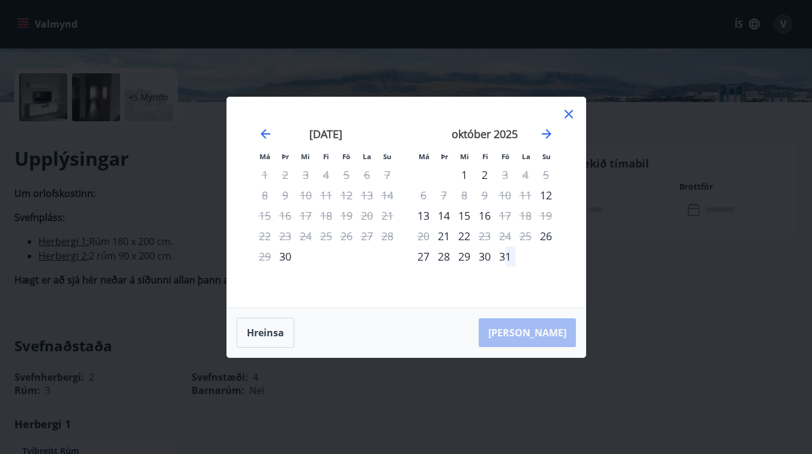
click at [571, 113] on icon at bounding box center [568, 114] width 14 height 14
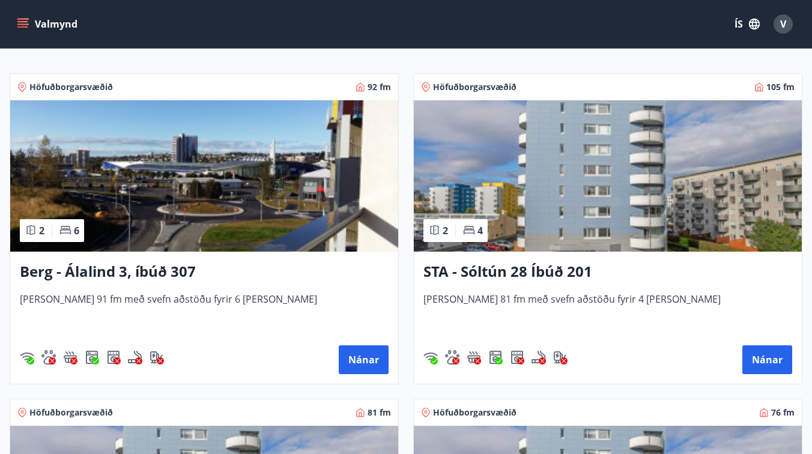
scroll to position [155, 0]
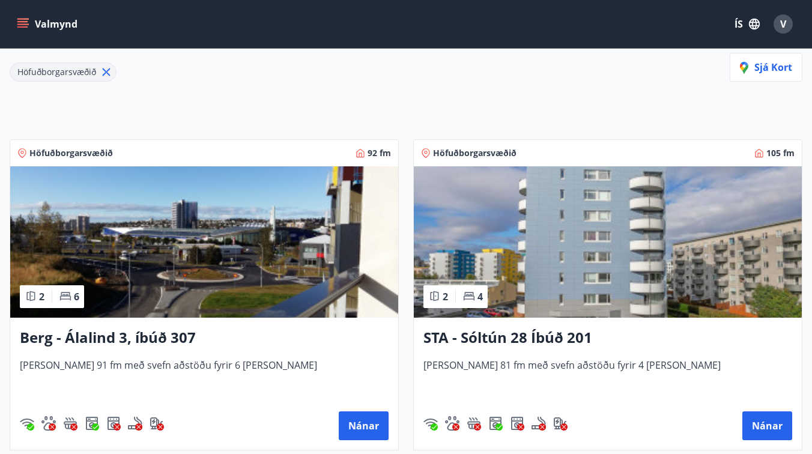
click at [560, 229] on img at bounding box center [608, 241] width 388 height 151
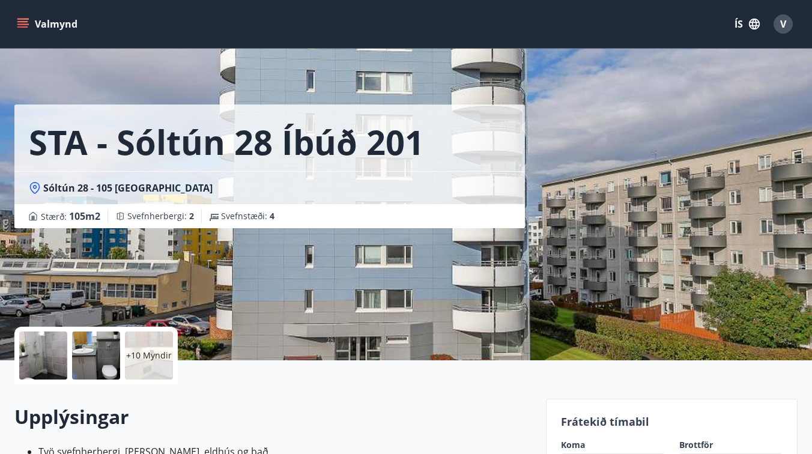
click at [174, 141] on h1 "STA - Sóltún 28 Íbúð 201" at bounding box center [226, 142] width 395 height 46
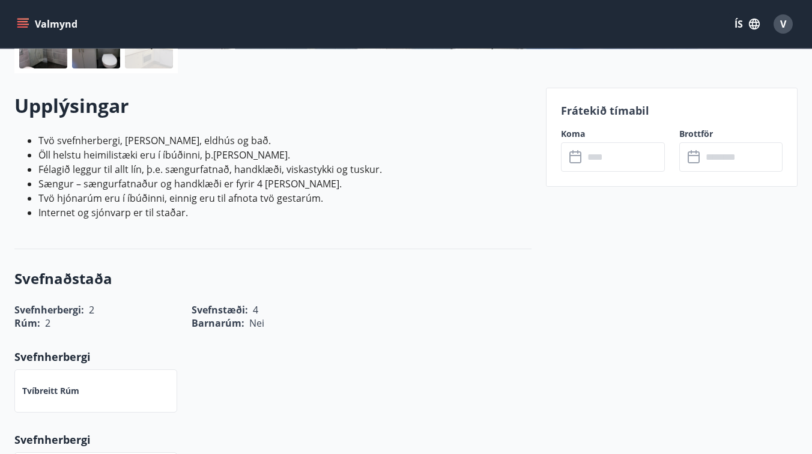
scroll to position [326, 0]
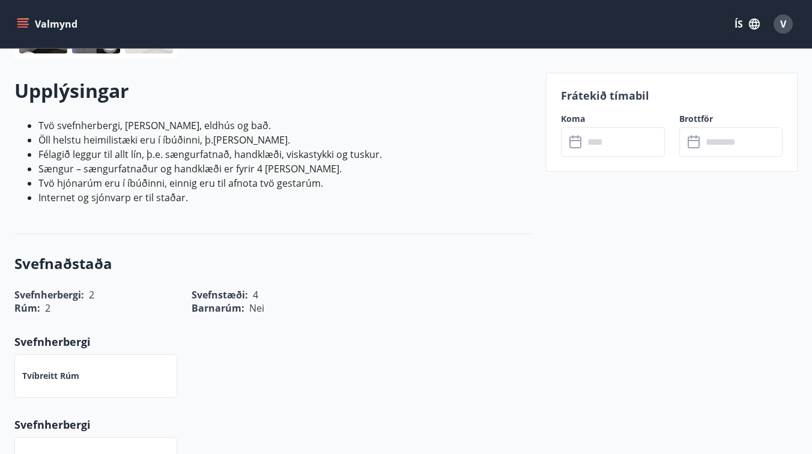
click at [601, 142] on input "text" at bounding box center [624, 141] width 80 height 29
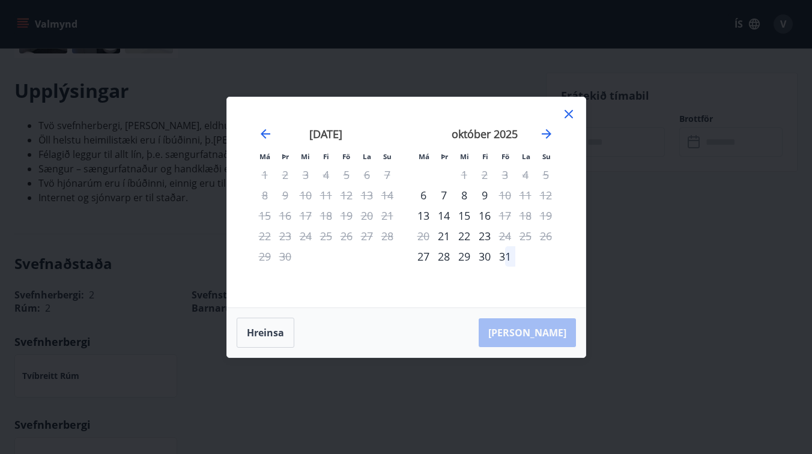
click at [572, 108] on icon at bounding box center [568, 114] width 14 height 14
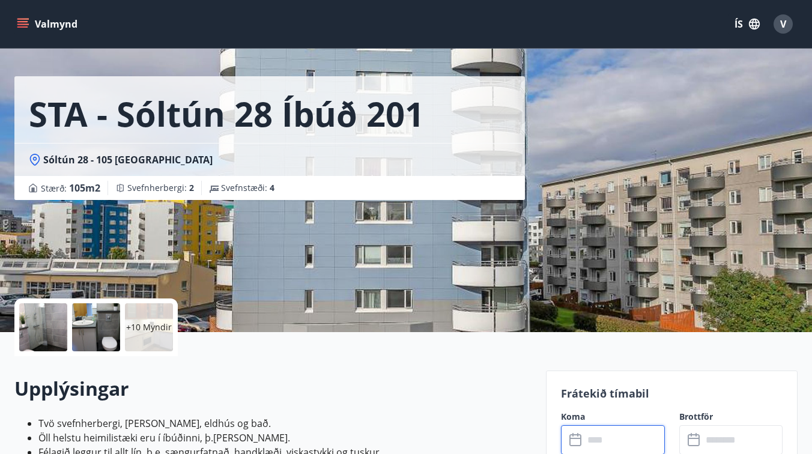
scroll to position [0, 0]
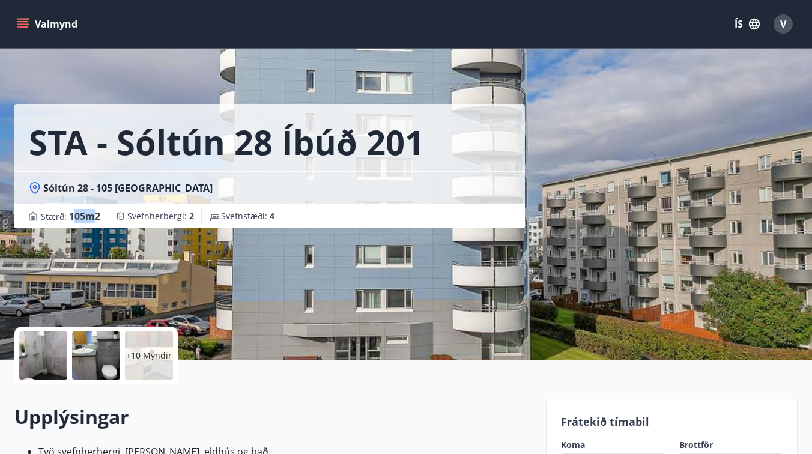
drag, startPoint x: 72, startPoint y: 217, endPoint x: 91, endPoint y: 216, distance: 18.6
click at [91, 216] on span "105 m2" at bounding box center [84, 216] width 31 height 13
click at [206, 170] on div "STA - Sóltún 28 Íbúð 201" at bounding box center [269, 137] width 510 height 67
click at [141, 82] on div "STA - Sóltún 28 Íbúð 201 Sóltún 28 - 105 [GEOGRAPHIC_DATA] : 105 m2 [GEOGRAPHIC…" at bounding box center [275, 114] width 522 height 228
click at [22, 25] on icon "menu" at bounding box center [23, 23] width 13 height 1
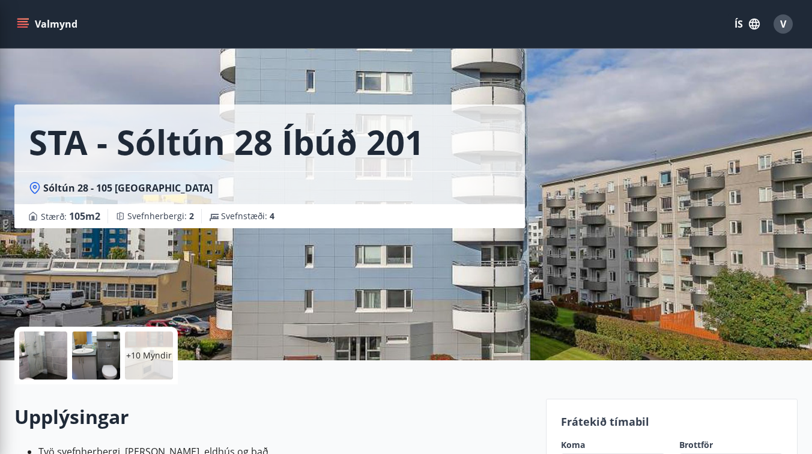
click at [300, 380] on div "+10 Myndir" at bounding box center [272, 356] width 517 height 58
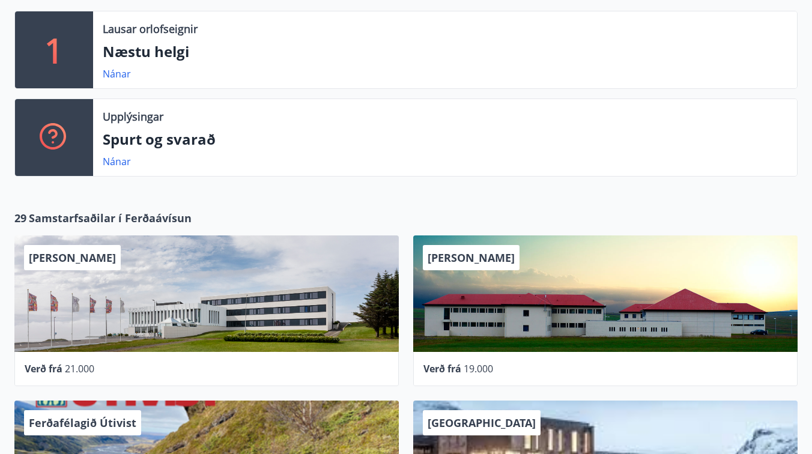
scroll to position [430, 0]
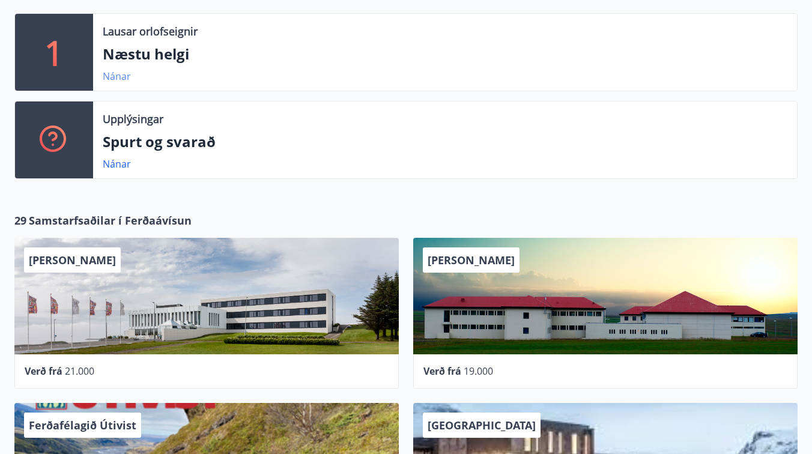
click at [118, 75] on link "Nánar" at bounding box center [117, 76] width 28 height 13
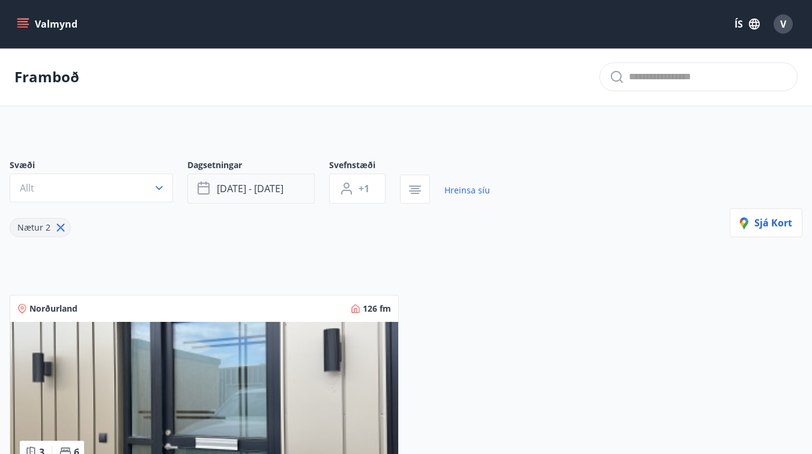
click at [265, 193] on span "sep 26 - sep 29" at bounding box center [250, 188] width 67 height 13
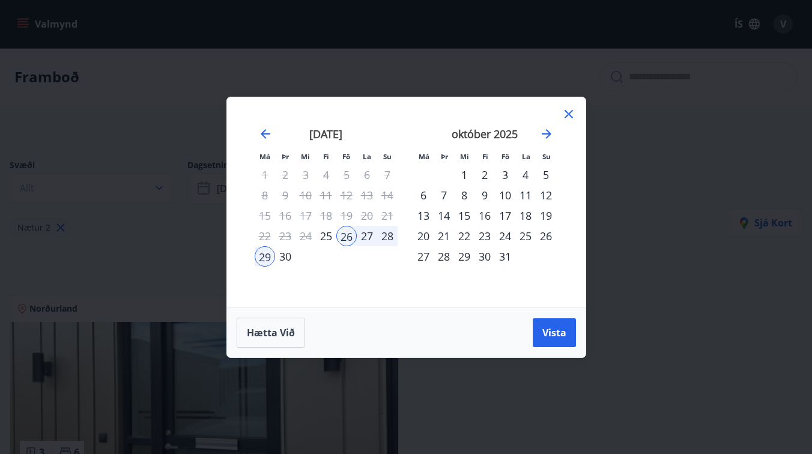
click at [501, 194] on div "10" at bounding box center [505, 195] width 20 height 20
click at [444, 216] on div "14" at bounding box center [443, 215] width 20 height 20
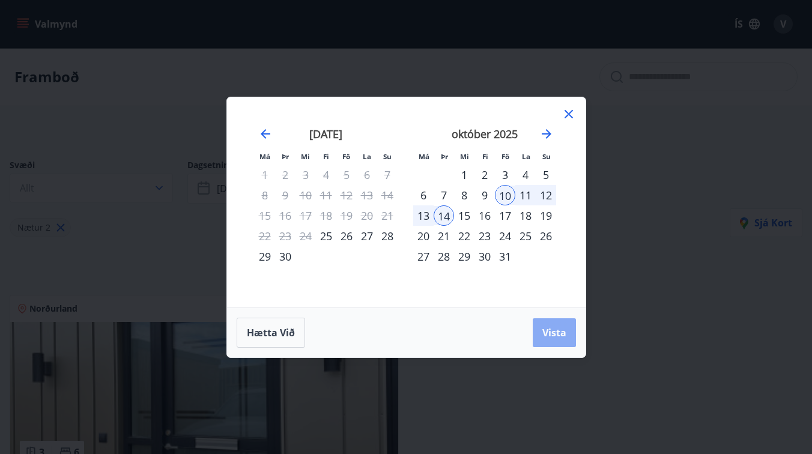
click at [551, 331] on span "Vista" at bounding box center [554, 332] width 24 height 13
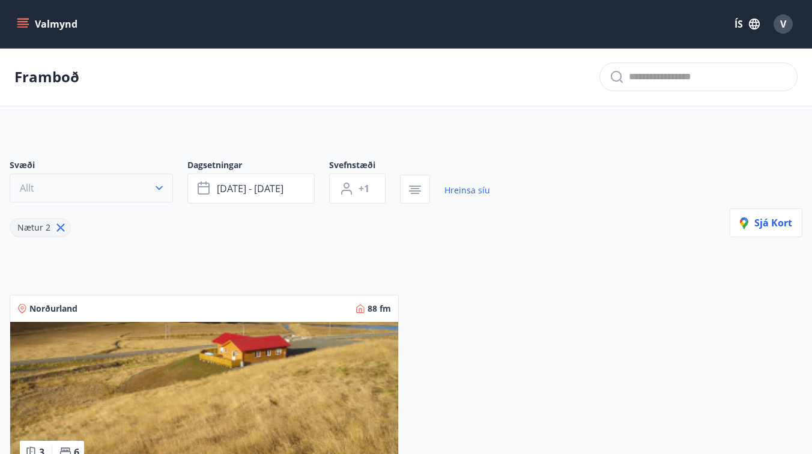
click at [159, 185] on icon "button" at bounding box center [159, 188] width 12 height 12
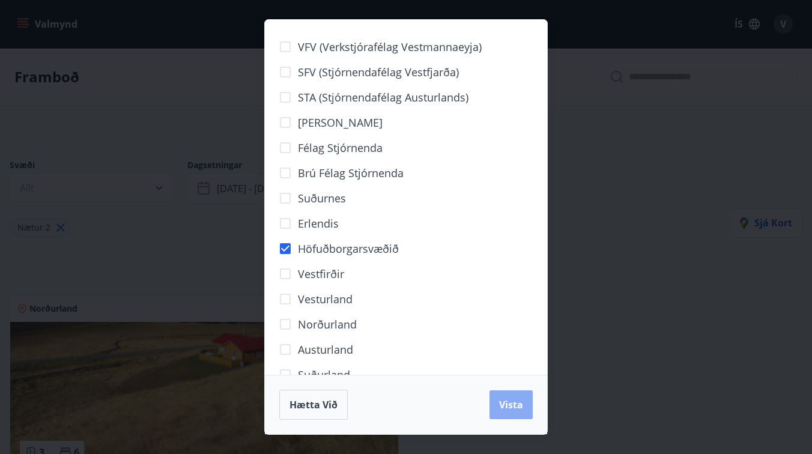
click at [507, 400] on span "Vista" at bounding box center [511, 404] width 24 height 13
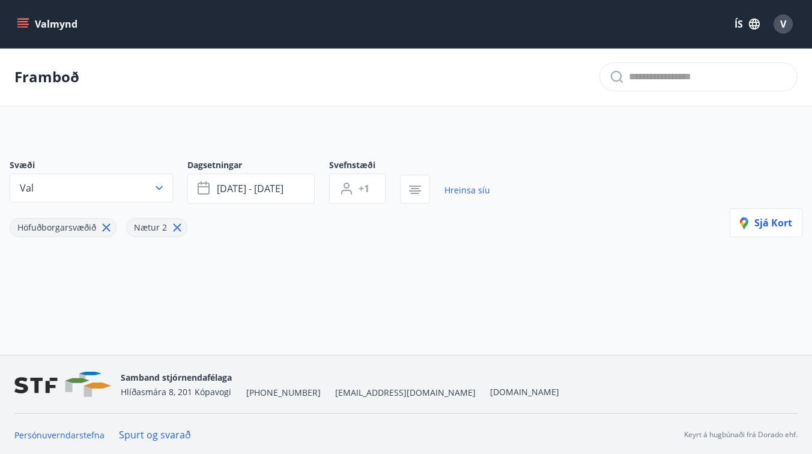
scroll to position [2, 0]
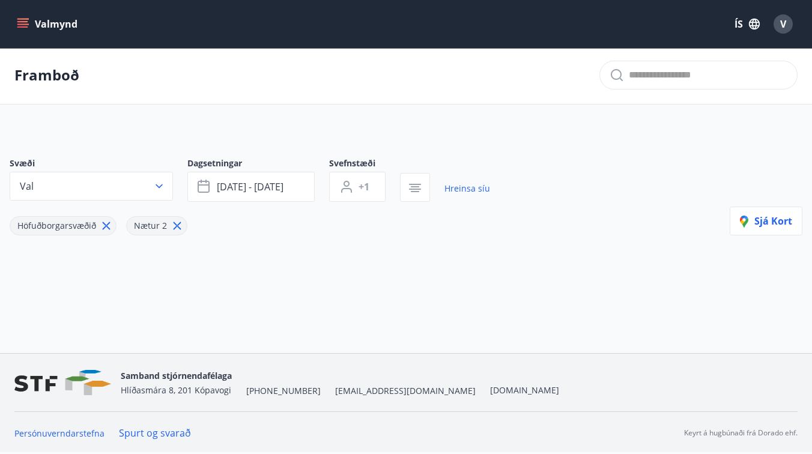
click at [160, 222] on span "Nætur 2" at bounding box center [150, 225] width 33 height 11
click at [171, 226] on icon at bounding box center [177, 225] width 13 height 13
type input "*"
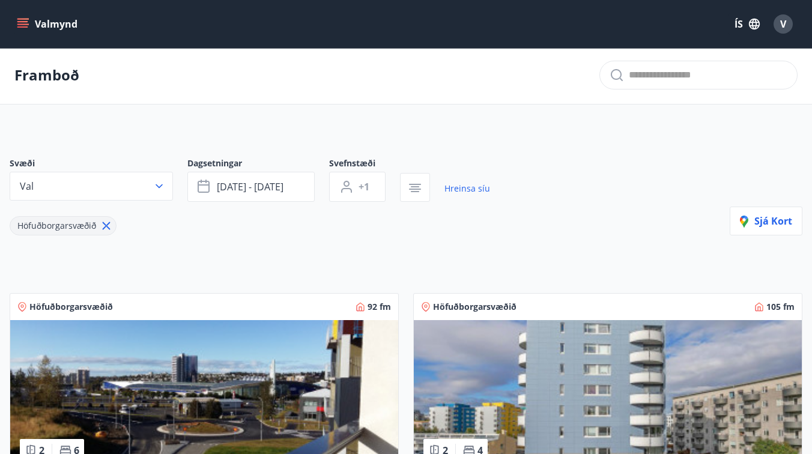
click at [73, 226] on span "Höfuðborgarsvæðið" at bounding box center [56, 225] width 79 height 11
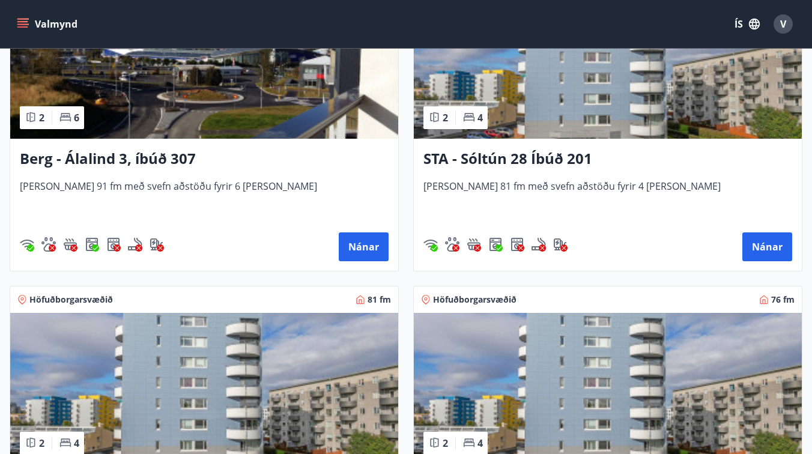
scroll to position [346, 0]
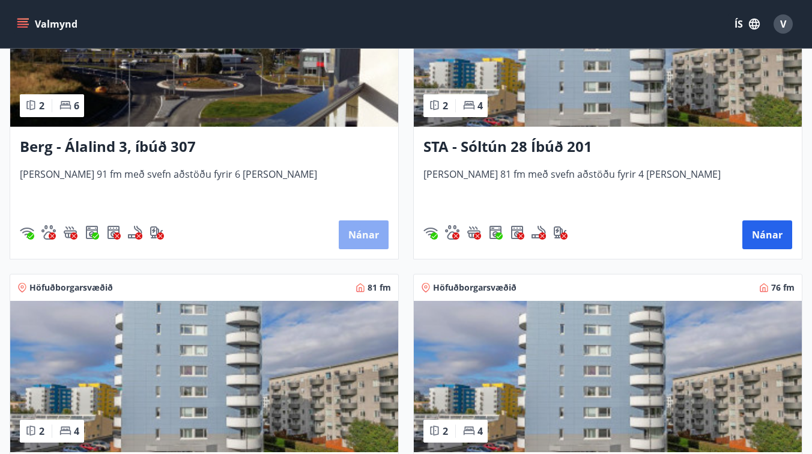
click at [359, 234] on button "Nánar" at bounding box center [364, 234] width 50 height 29
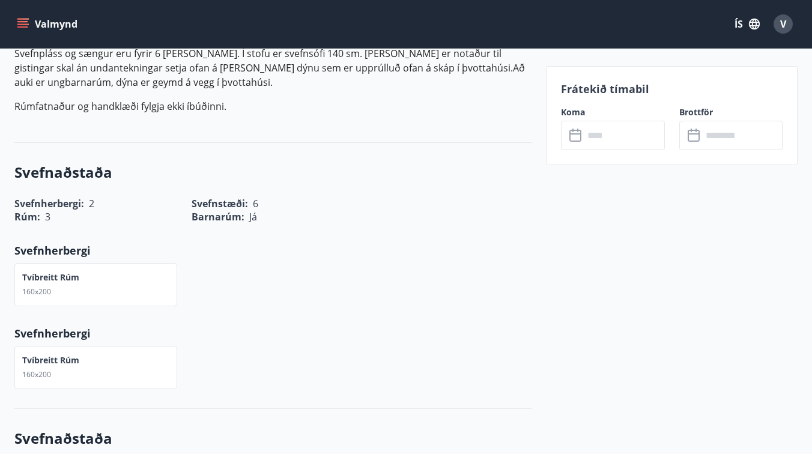
scroll to position [450, 0]
click at [612, 145] on input "text" at bounding box center [624, 135] width 80 height 29
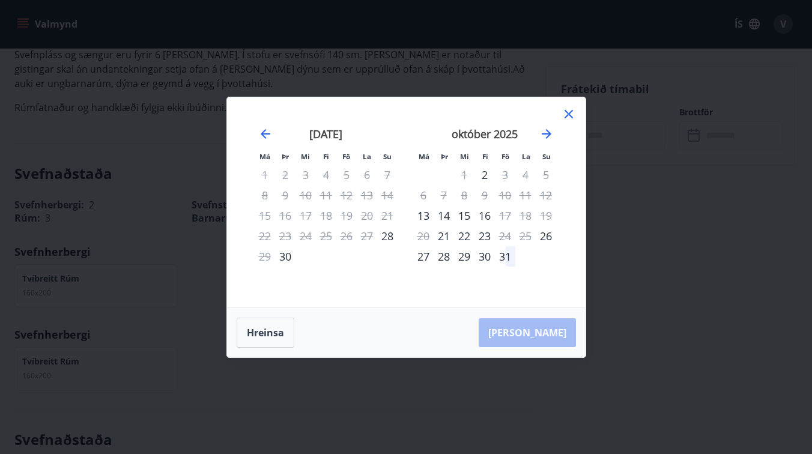
click at [568, 112] on icon at bounding box center [568, 114] width 14 height 14
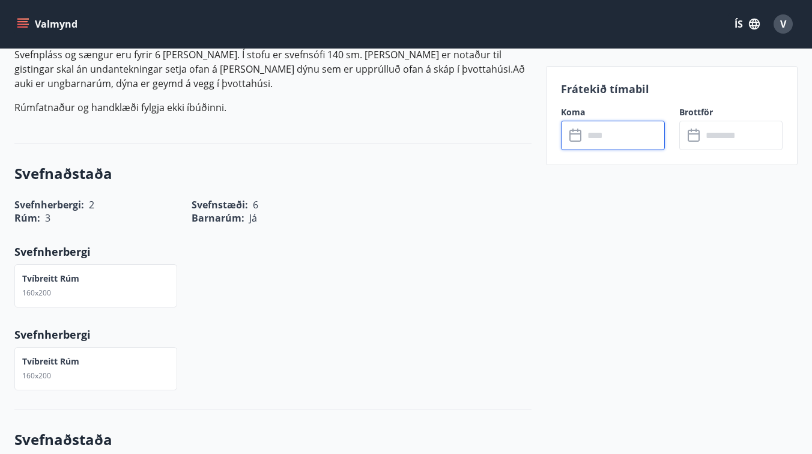
click at [92, 277] on div "Tvíbreitt rúm 160x200" at bounding box center [95, 285] width 163 height 43
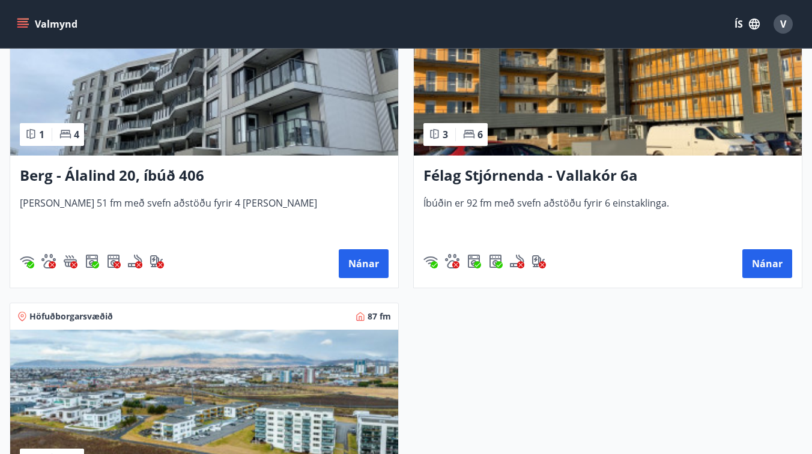
scroll to position [937, 0]
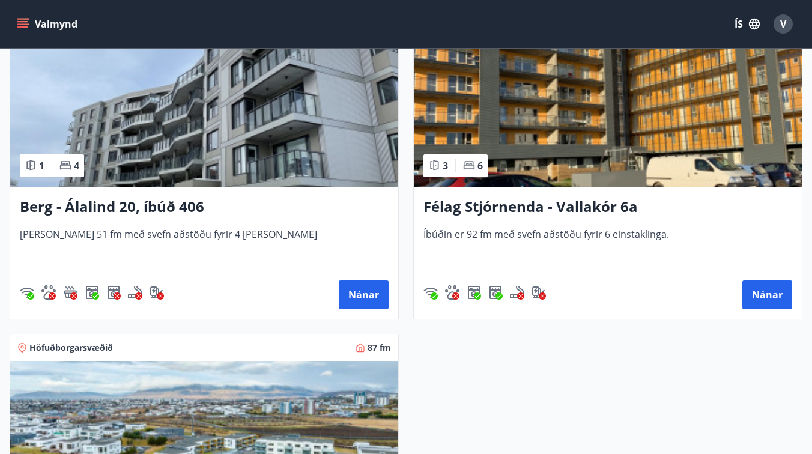
click at [205, 159] on img at bounding box center [204, 110] width 388 height 151
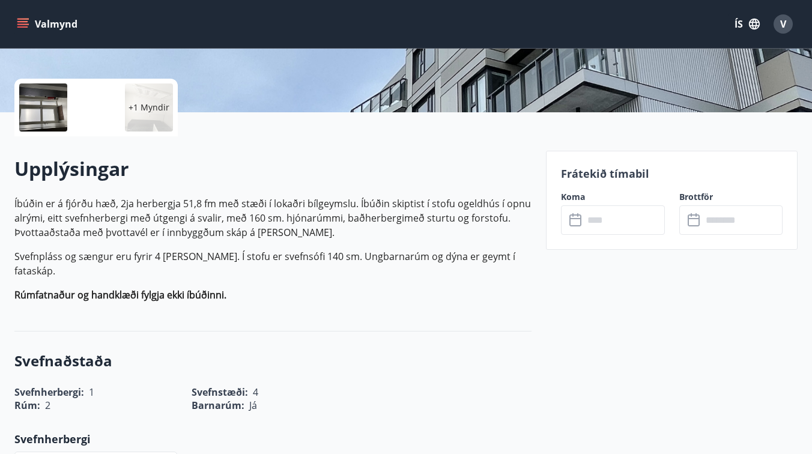
scroll to position [253, 0]
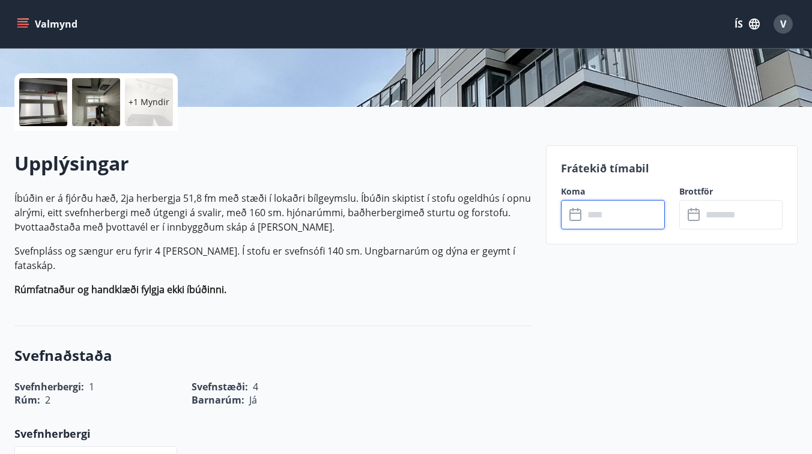
click at [596, 216] on input "text" at bounding box center [624, 214] width 80 height 29
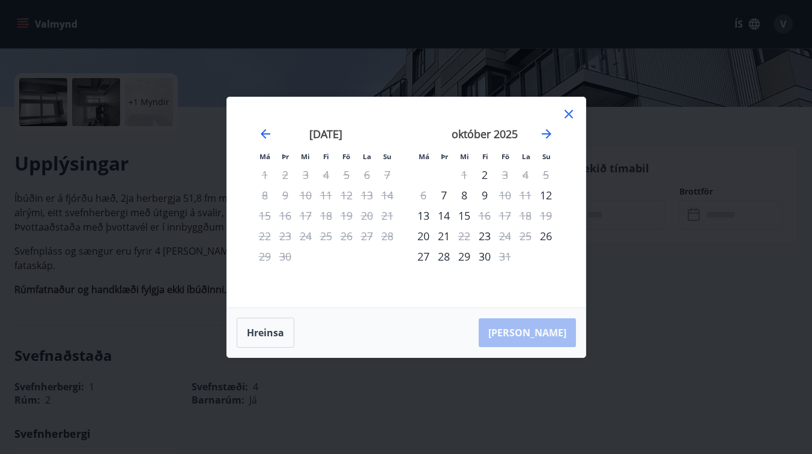
click at [566, 115] on icon at bounding box center [568, 114] width 8 height 8
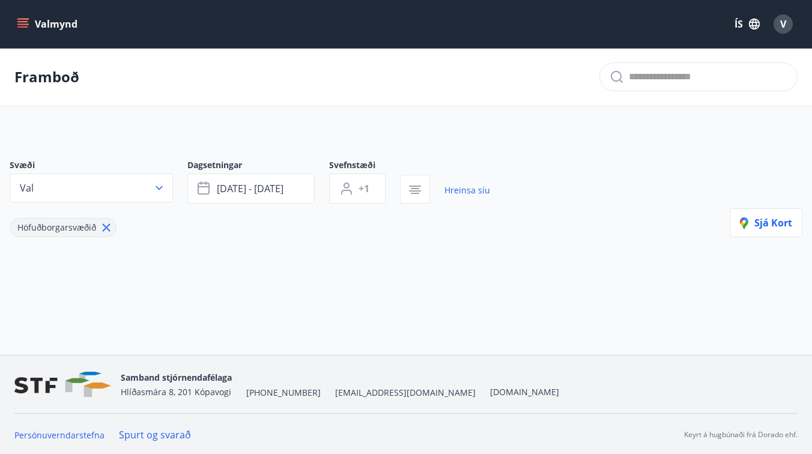
type input "*"
